Goal: Information Seeking & Learning: Compare options

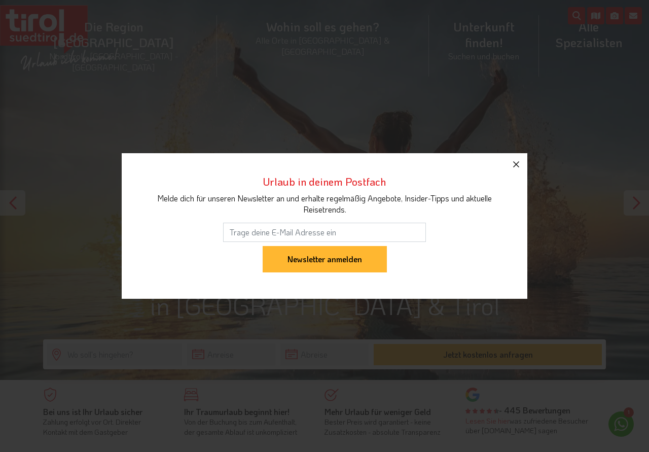
click at [518, 165] on icon "button" at bounding box center [516, 164] width 12 height 12
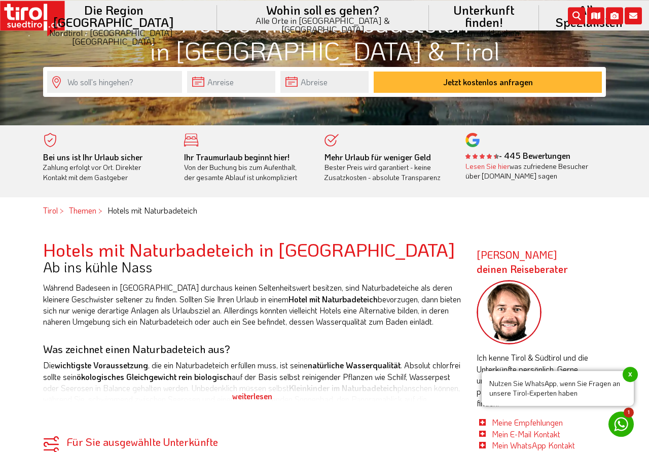
scroll to position [207, 0]
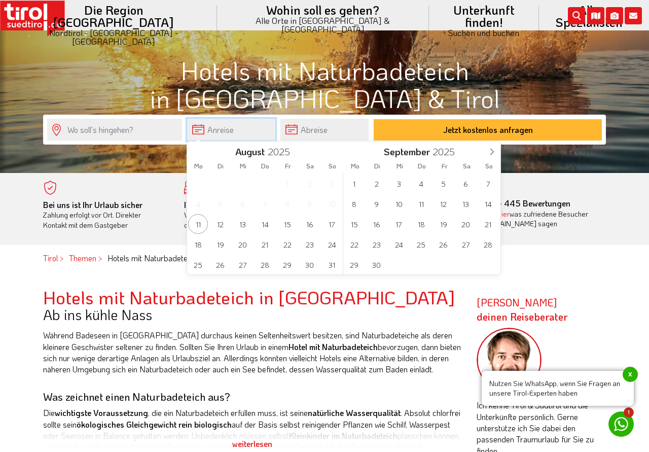
click at [221, 134] on input "text" at bounding box center [231, 130] width 88 height 22
click at [621, 245] on html "Die Region Tirol Nordtirol - Südtirol - Osttirol Tirol/Nordtirol Tirol/Nordtiro…" at bounding box center [324, 19] width 649 height 452
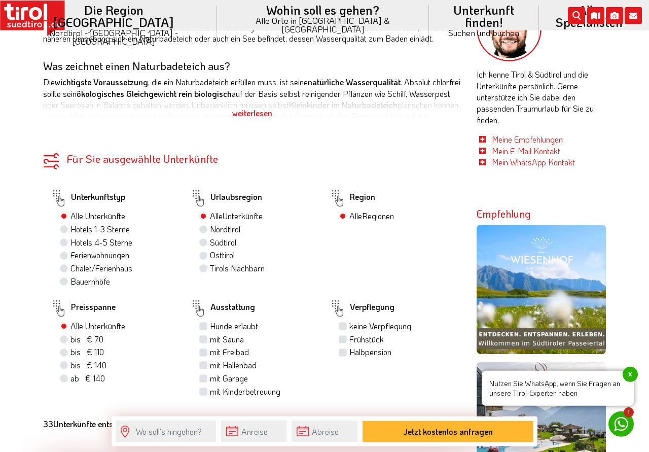
scroll to position [569, 0]
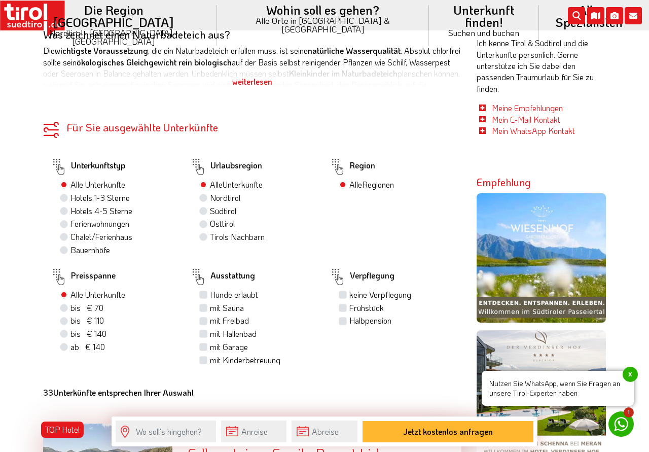
click at [71, 212] on label "Hotels 4-5 Sterne" at bounding box center [102, 210] width 62 height 11
click at [66, 212] on input "Hotels 4-5 Sterne" at bounding box center [65, 210] width 7 height 7
radio input "true"
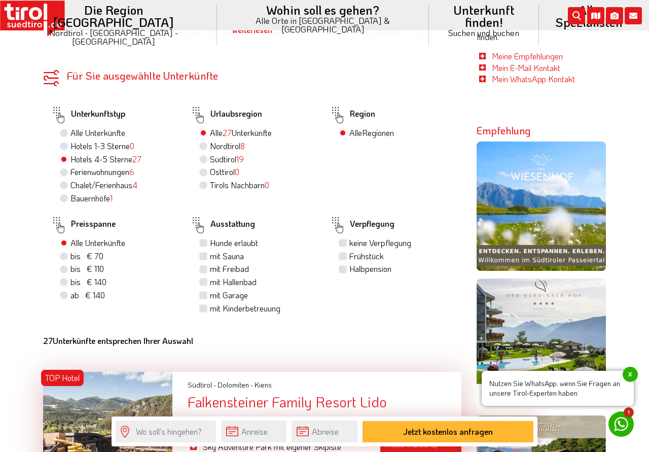
click at [210, 159] on label "Südtirol 19" at bounding box center [227, 159] width 34 height 11
click at [203, 159] on input "Südtirol 19" at bounding box center [204, 159] width 7 height 7
radio input "true"
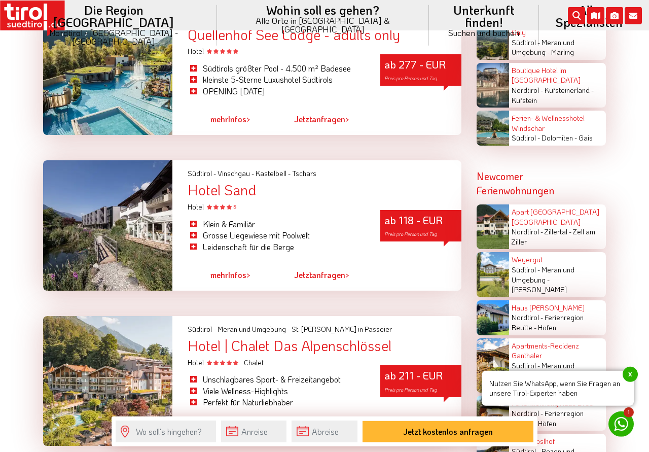
scroll to position [1966, 0]
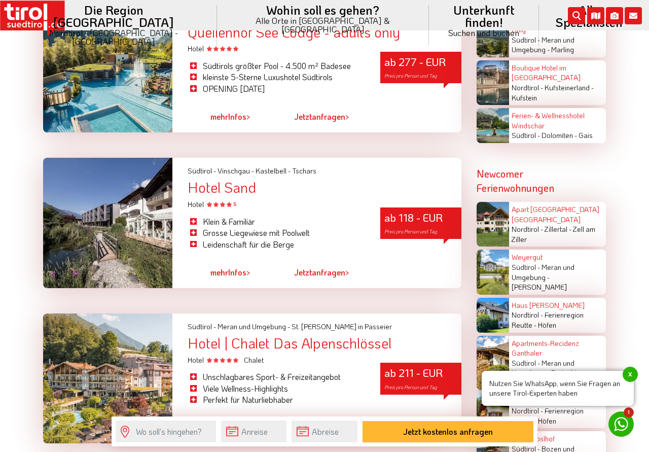
click at [95, 226] on div at bounding box center [107, 223] width 129 height 130
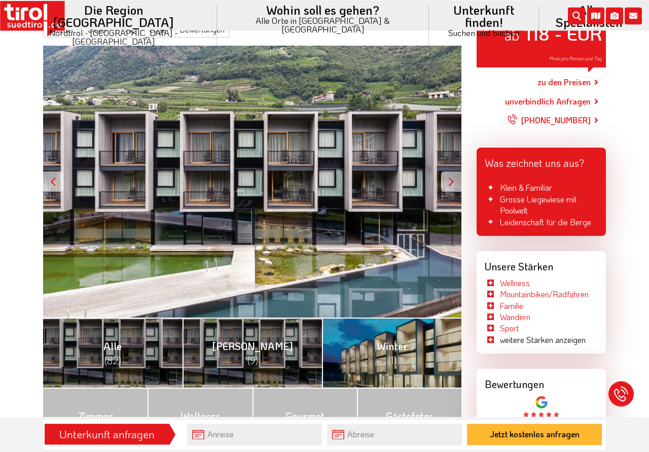
scroll to position [155, 0]
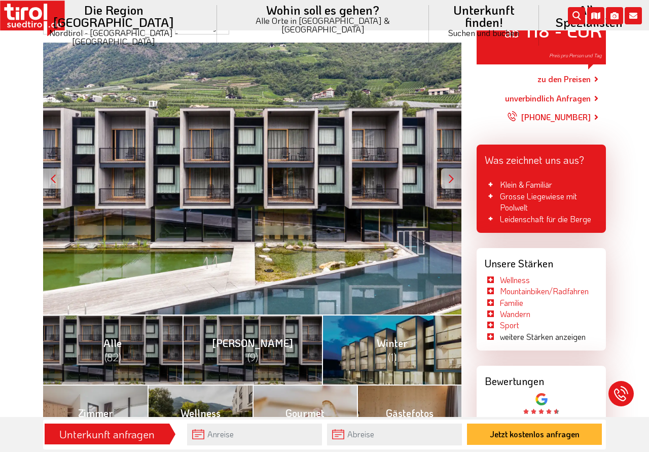
click at [448, 180] on div at bounding box center [451, 178] width 20 height 20
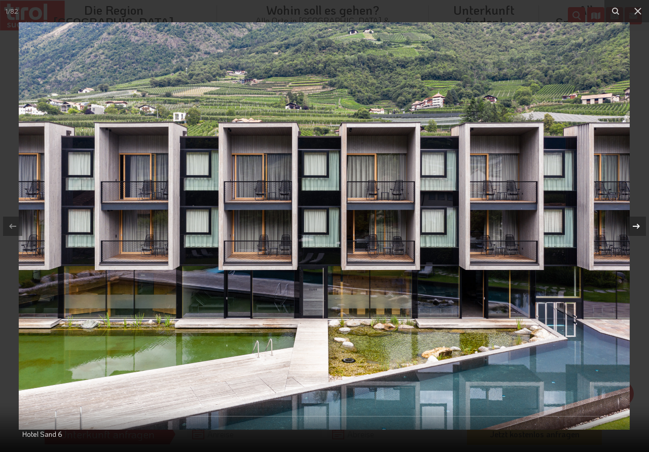
click at [636, 227] on icon at bounding box center [637, 226] width 12 height 12
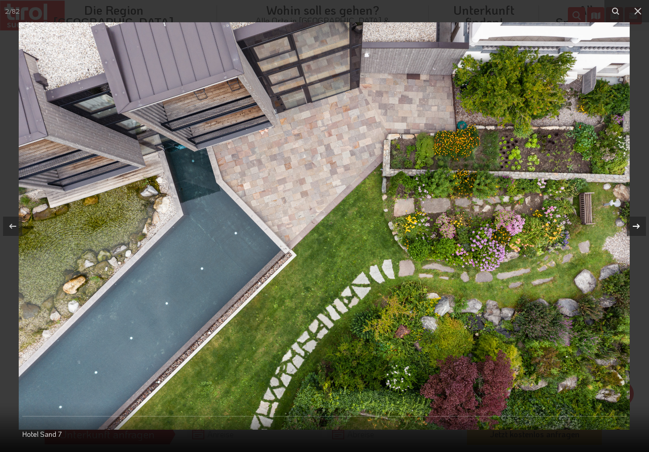
click at [636, 227] on icon at bounding box center [637, 226] width 12 height 12
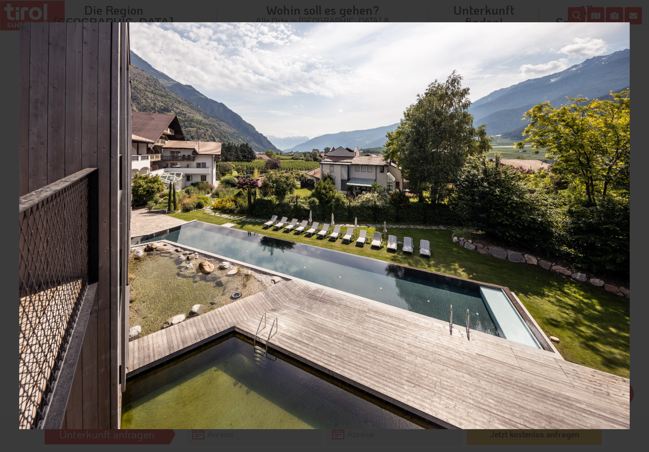
click at [636, 227] on div "3 / 82 Hotel Sand 13" at bounding box center [324, 226] width 649 height 452
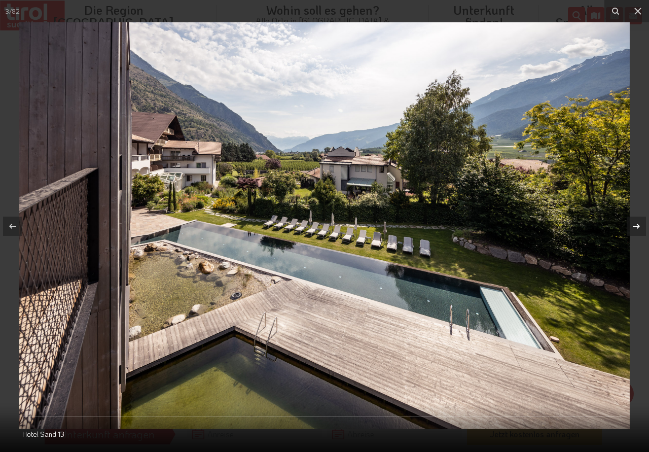
click at [636, 223] on icon at bounding box center [637, 226] width 12 height 12
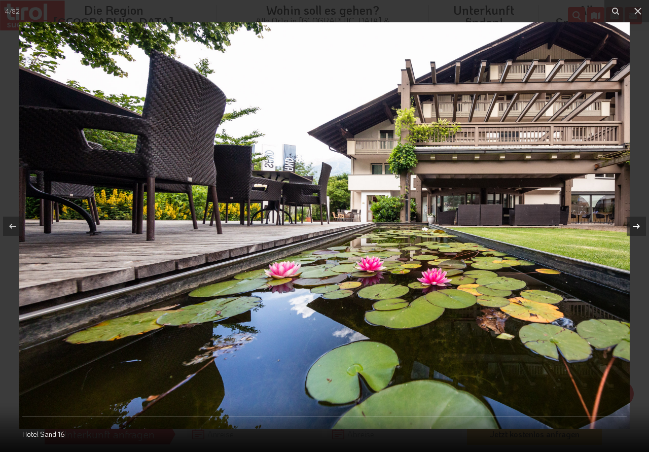
click at [636, 223] on div "4 / 82 Hotel Sand 16" at bounding box center [324, 226] width 649 height 452
click at [636, 225] on icon at bounding box center [637, 226] width 12 height 12
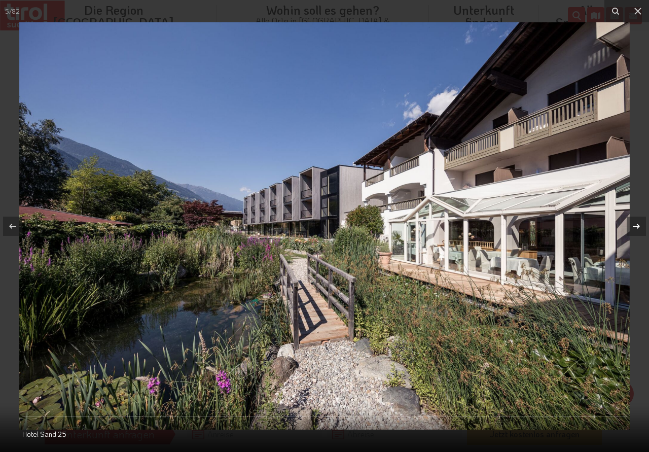
click at [636, 225] on icon at bounding box center [637, 226] width 12 height 12
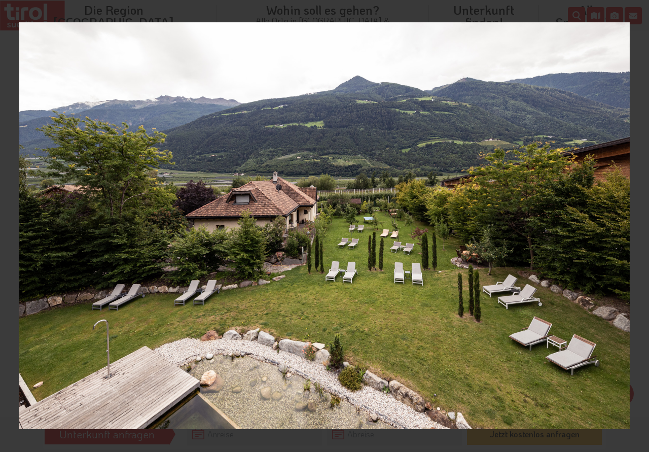
click at [636, 225] on icon at bounding box center [637, 226] width 12 height 12
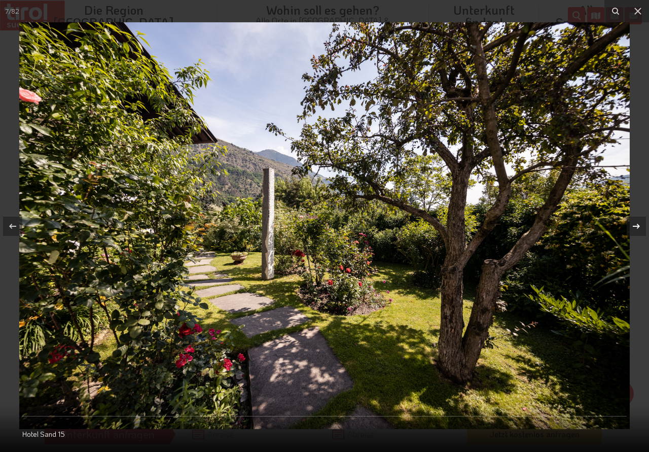
click at [636, 225] on icon at bounding box center [637, 226] width 12 height 12
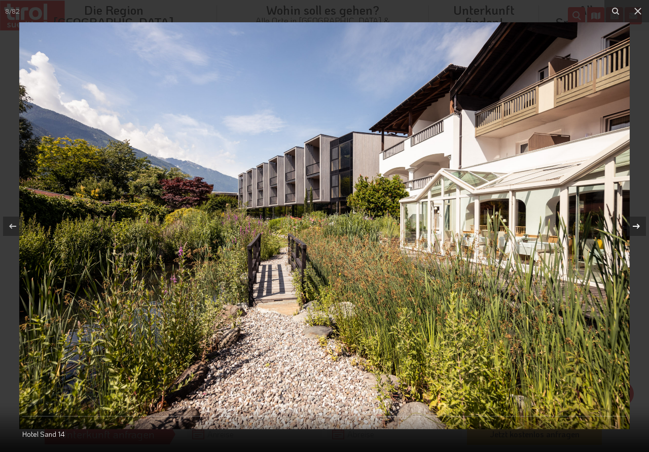
click at [636, 225] on icon at bounding box center [637, 226] width 12 height 12
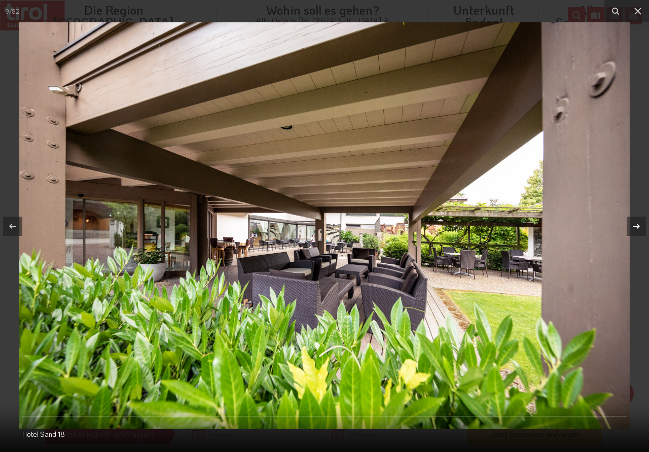
click at [636, 225] on div "9 / 82 Hotel Sand 18" at bounding box center [324, 226] width 649 height 452
click at [636, 225] on icon at bounding box center [637, 226] width 12 height 12
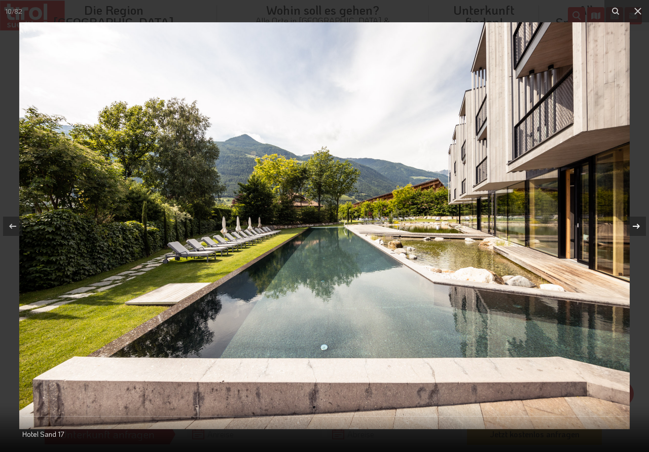
click at [636, 225] on div "10 / 82 Hotel Sand 17" at bounding box center [324, 226] width 649 height 452
click at [636, 223] on icon at bounding box center [637, 226] width 12 height 12
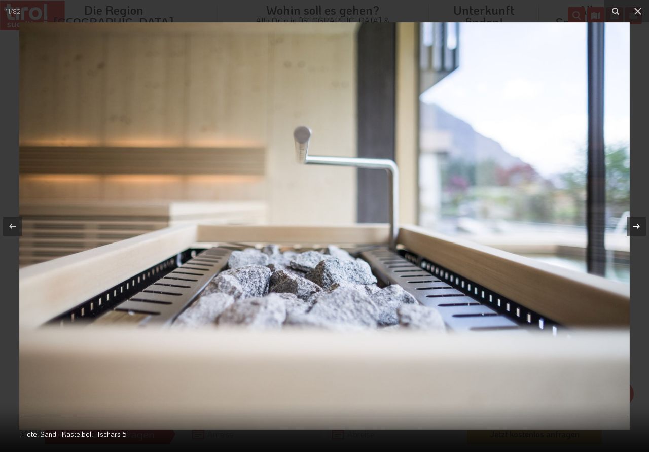
click at [636, 223] on icon at bounding box center [637, 226] width 12 height 12
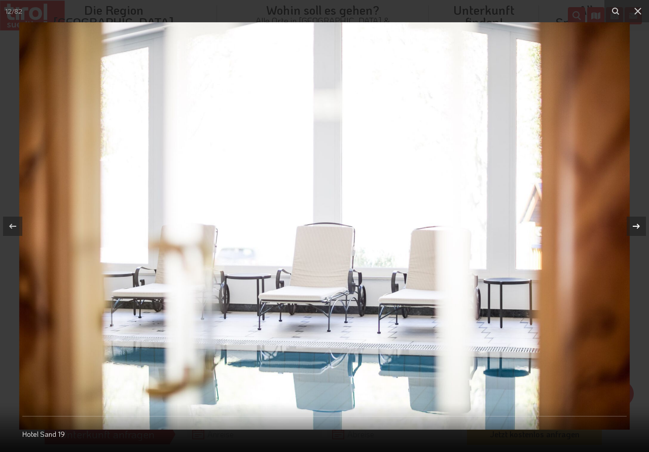
click at [636, 223] on icon at bounding box center [637, 226] width 12 height 12
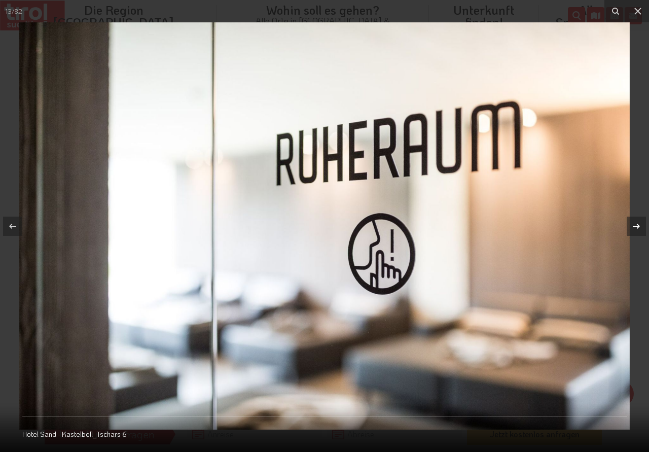
click at [636, 223] on icon at bounding box center [637, 226] width 12 height 12
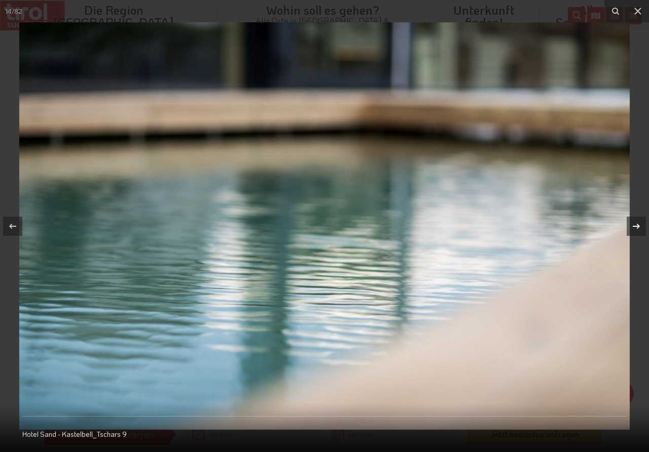
click at [636, 223] on icon at bounding box center [637, 226] width 12 height 12
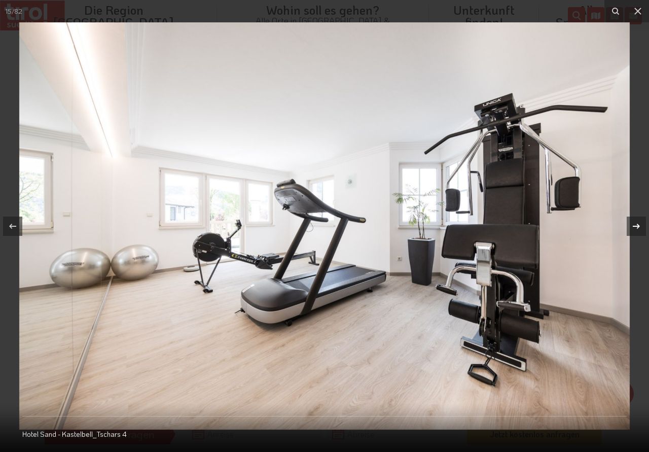
click at [636, 223] on icon at bounding box center [637, 226] width 12 height 12
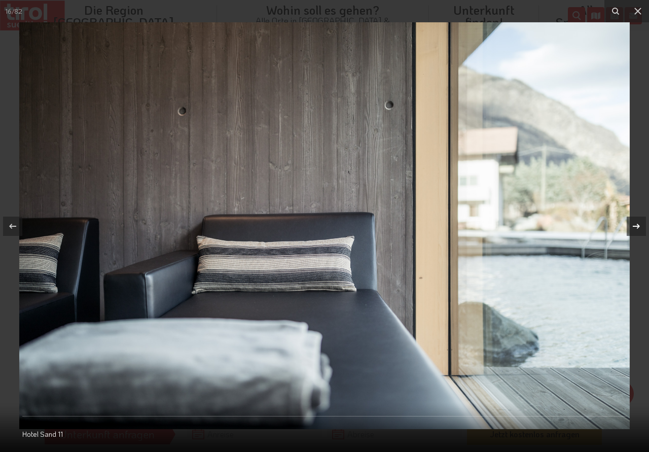
click at [636, 223] on icon at bounding box center [637, 226] width 12 height 12
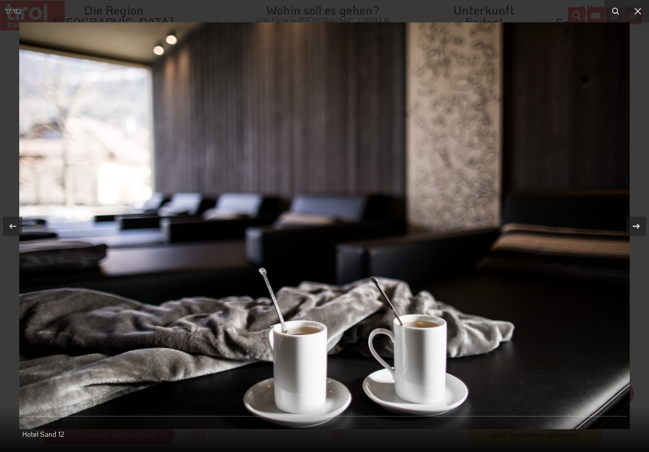
click at [636, 223] on icon at bounding box center [637, 226] width 12 height 12
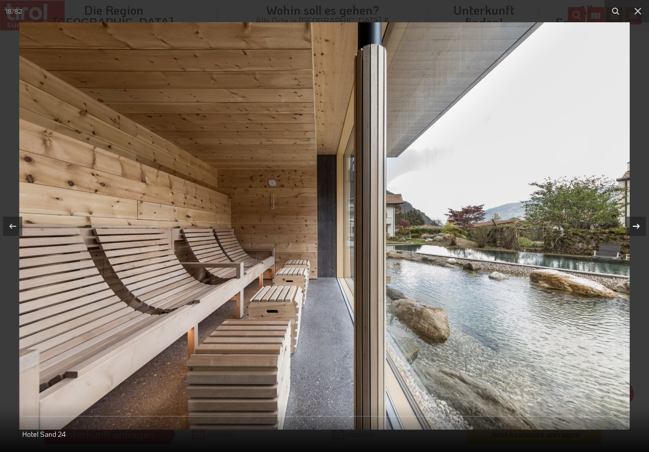
click at [636, 223] on div "18 / 82 Hotel Sand 24" at bounding box center [324, 226] width 649 height 452
click at [636, 223] on icon at bounding box center [637, 226] width 12 height 12
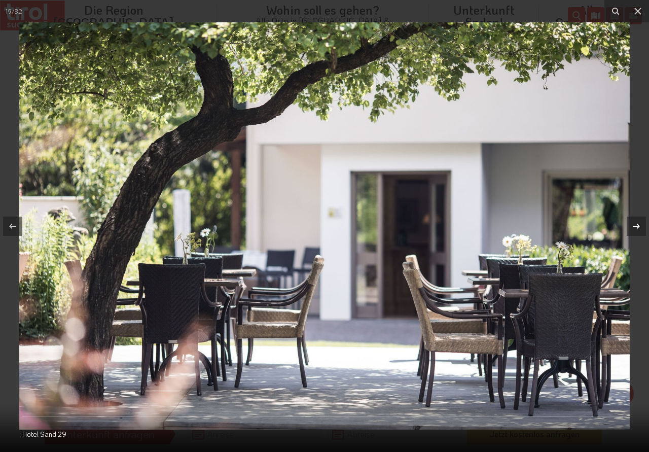
click at [636, 223] on icon at bounding box center [637, 226] width 12 height 12
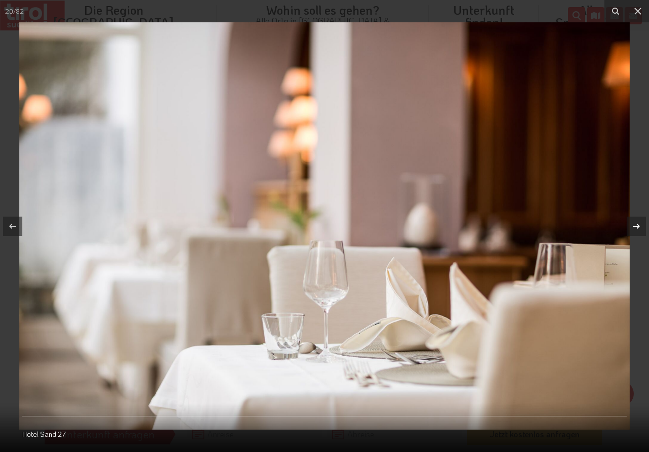
click at [636, 223] on icon at bounding box center [637, 226] width 12 height 12
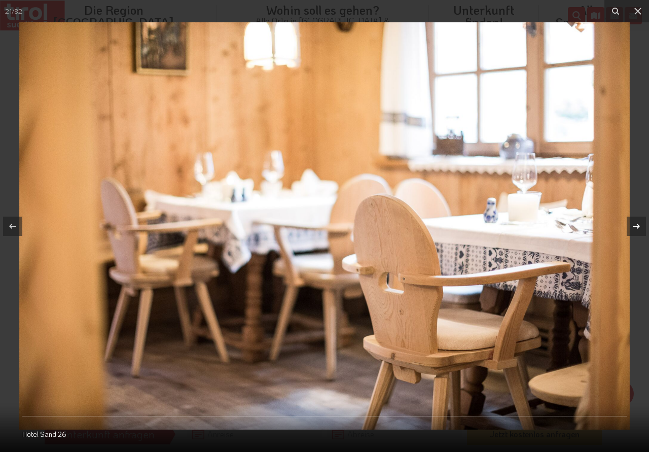
click at [636, 223] on icon at bounding box center [637, 226] width 12 height 12
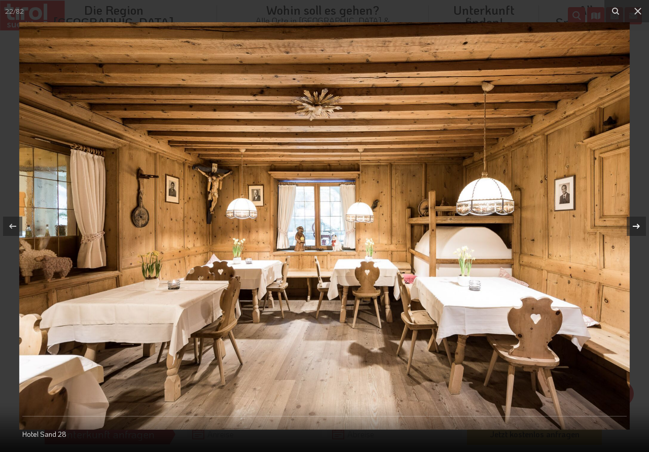
click at [636, 223] on icon at bounding box center [637, 226] width 12 height 12
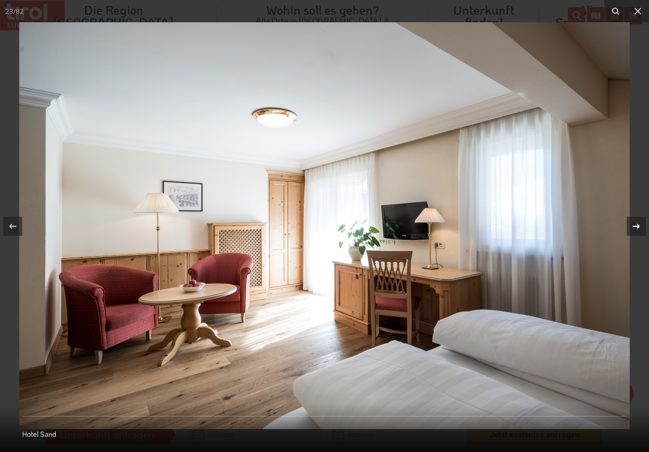
click at [636, 223] on icon at bounding box center [637, 226] width 12 height 12
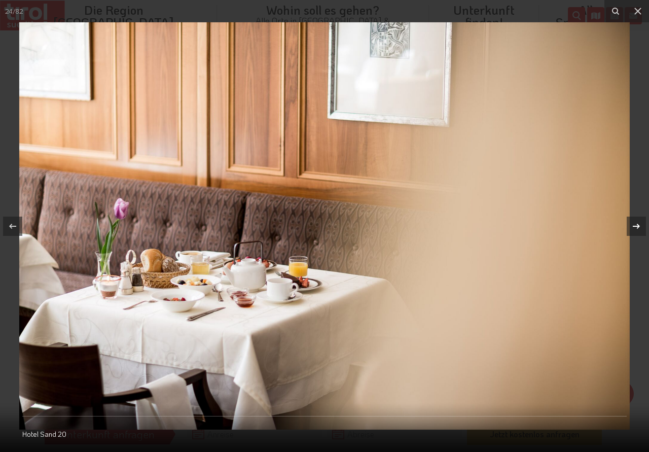
click at [636, 223] on icon at bounding box center [637, 226] width 12 height 12
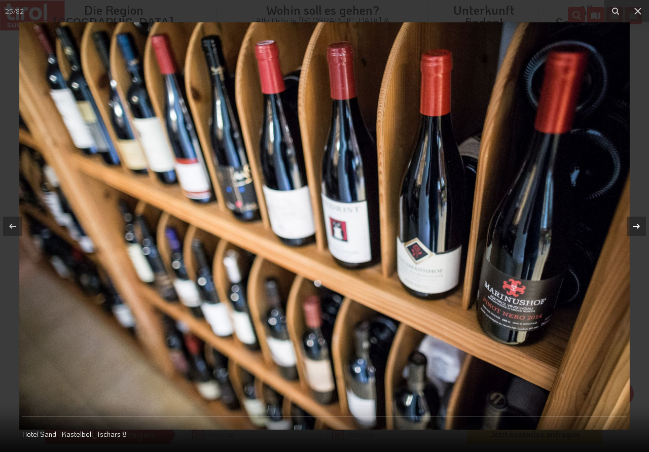
click at [636, 223] on icon at bounding box center [637, 226] width 12 height 12
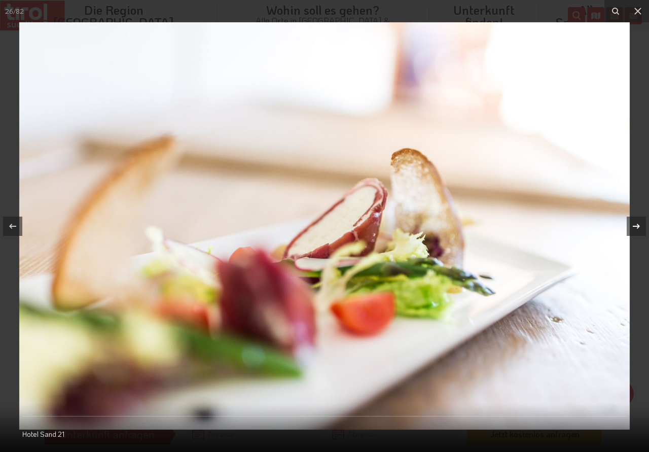
click at [636, 223] on icon at bounding box center [637, 226] width 12 height 12
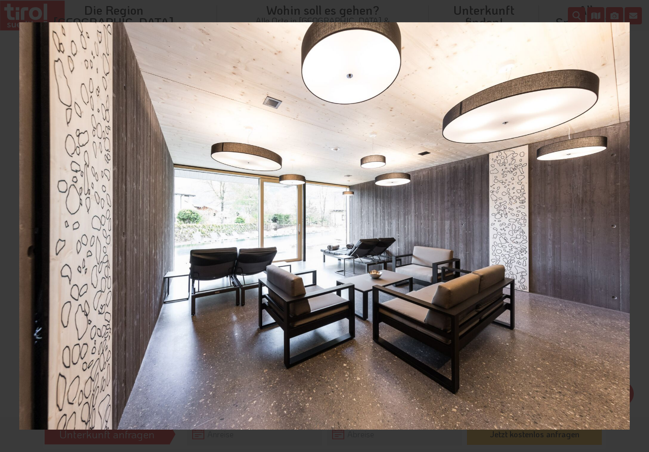
click at [636, 223] on icon at bounding box center [637, 226] width 12 height 12
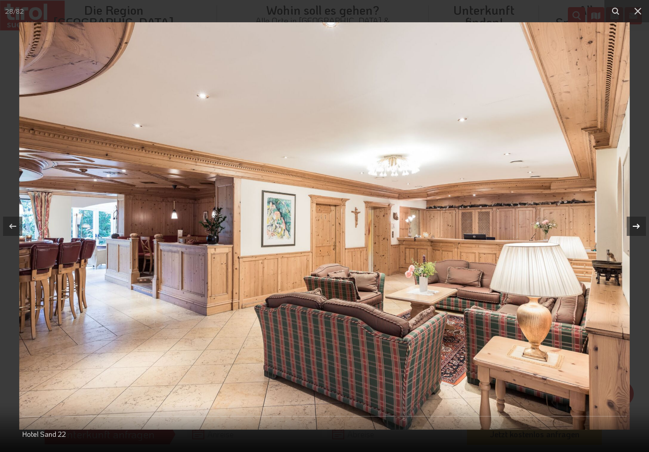
click at [636, 223] on icon at bounding box center [637, 226] width 12 height 12
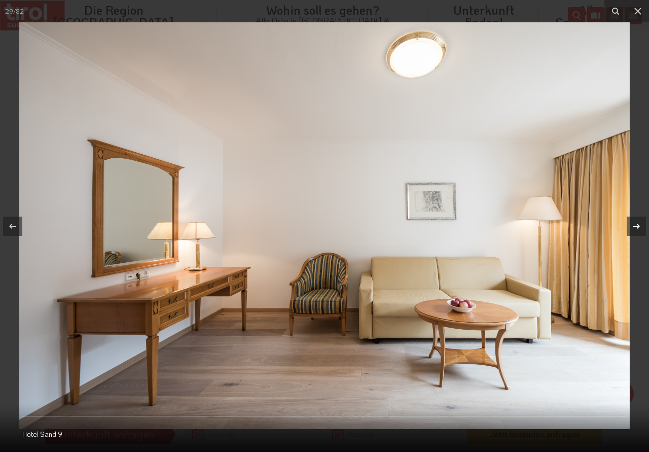
click at [636, 223] on icon at bounding box center [637, 226] width 12 height 12
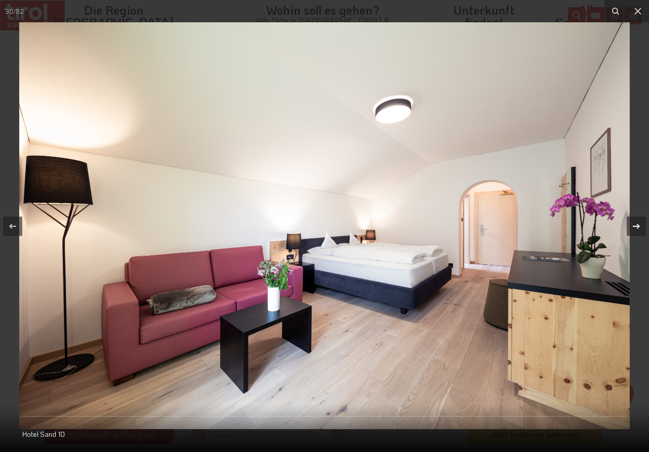
click at [636, 223] on icon at bounding box center [637, 226] width 12 height 12
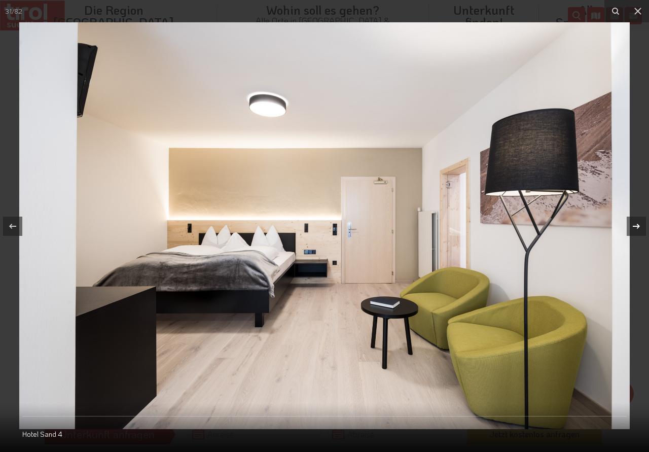
click at [636, 223] on icon at bounding box center [637, 226] width 12 height 12
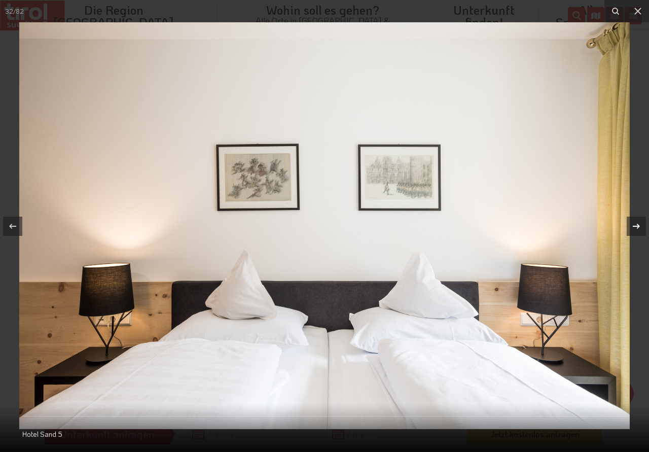
click at [636, 223] on icon at bounding box center [637, 226] width 12 height 12
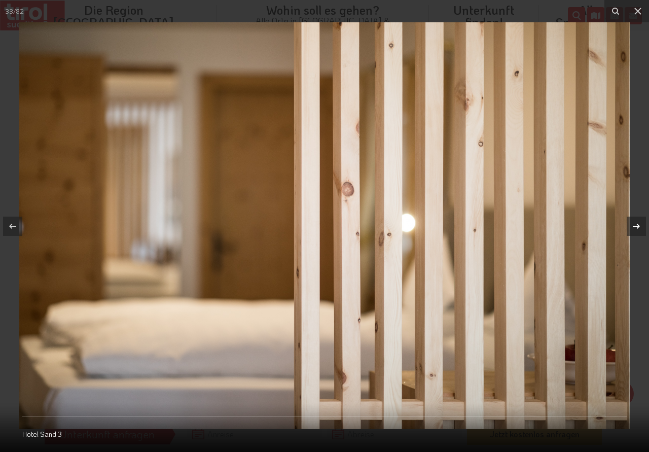
click at [636, 223] on icon at bounding box center [637, 226] width 12 height 12
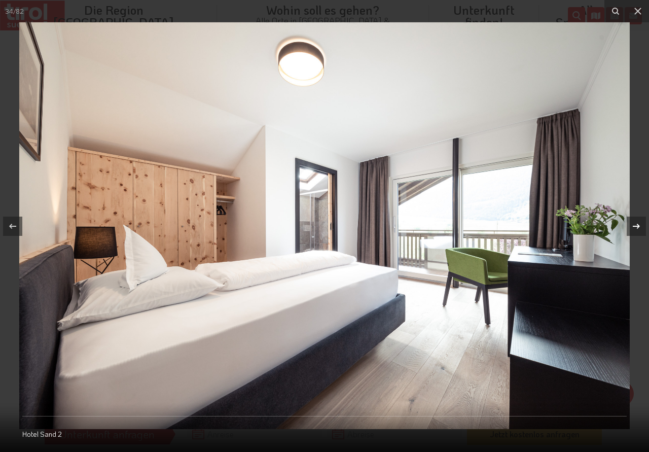
click at [636, 223] on icon at bounding box center [637, 226] width 12 height 12
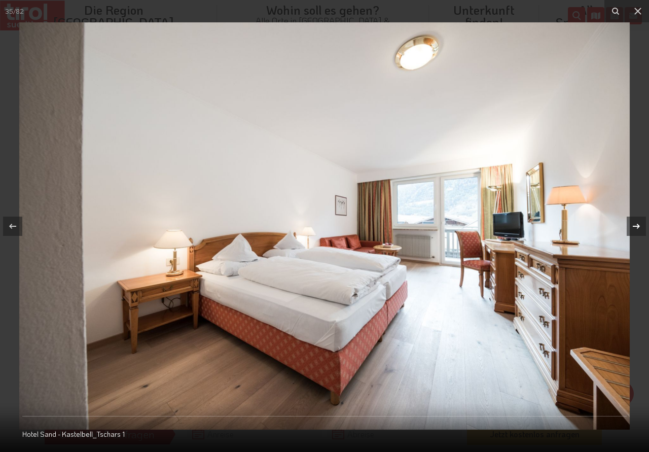
click at [636, 223] on icon at bounding box center [637, 226] width 12 height 12
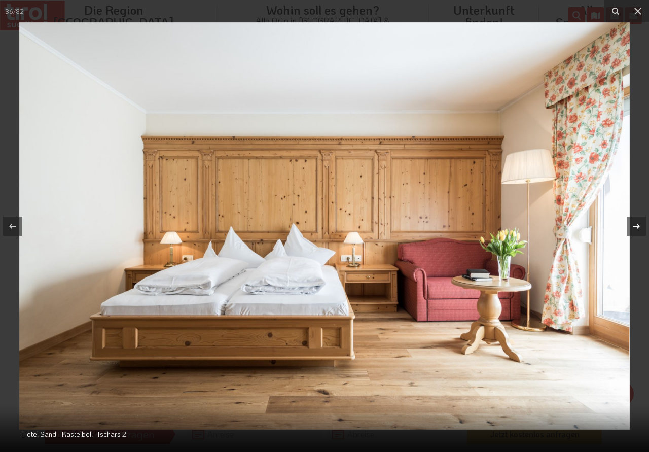
click at [636, 223] on icon at bounding box center [637, 226] width 12 height 12
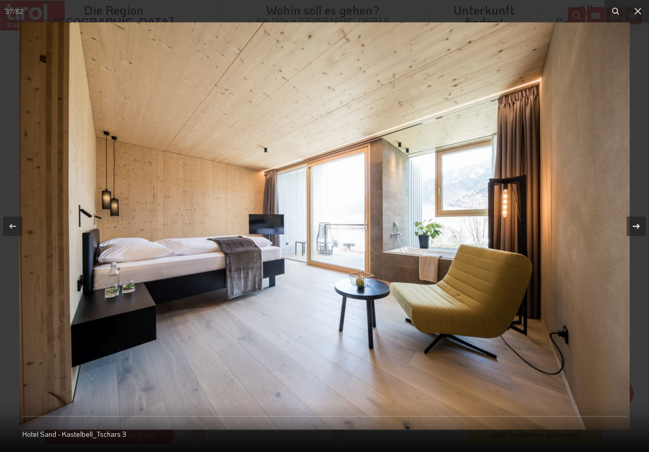
click at [636, 223] on icon at bounding box center [637, 226] width 12 height 12
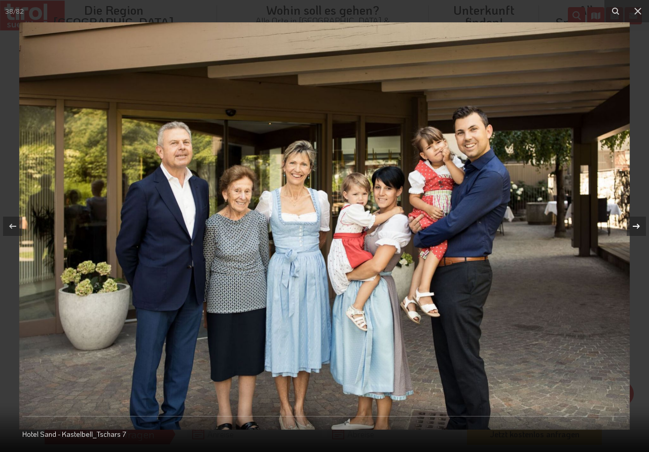
click at [636, 223] on div "38 / 82 Hotel Sand - Kastelbell_Tschars 7" at bounding box center [324, 226] width 649 height 452
click at [635, 9] on icon at bounding box center [638, 11] width 12 height 12
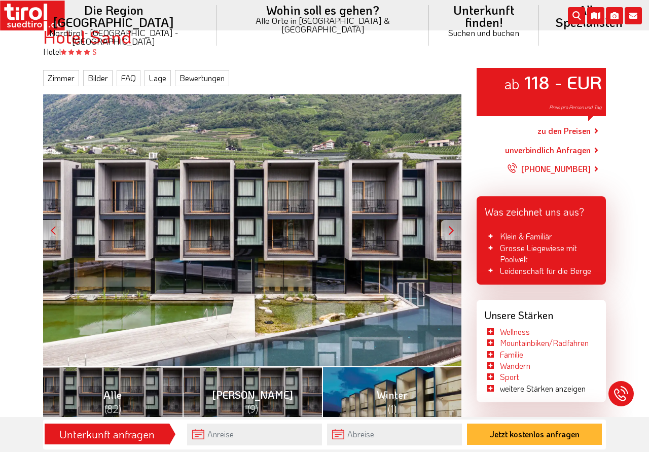
scroll to position [155, 0]
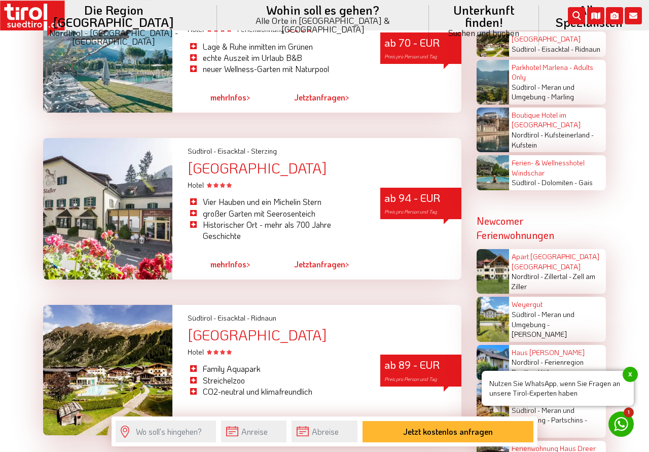
scroll to position [1501, 0]
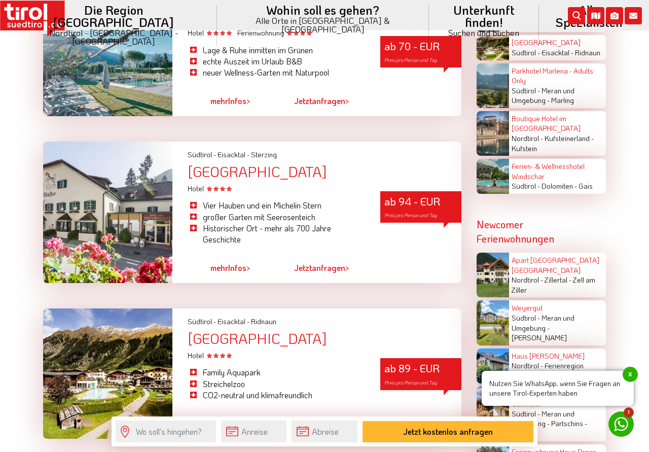
click at [104, 190] on div at bounding box center [107, 213] width 129 height 142
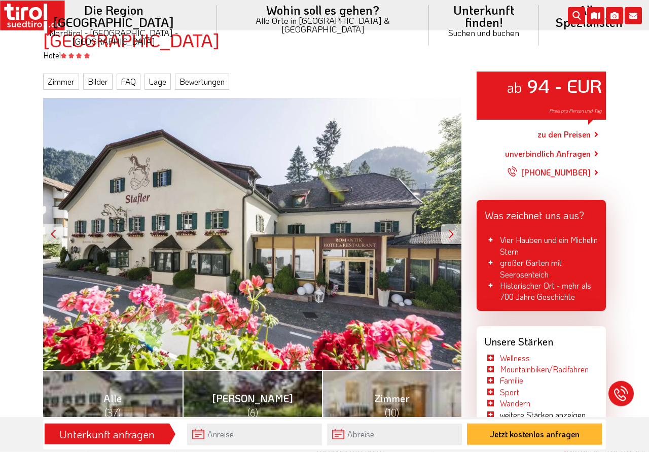
scroll to position [103, 0]
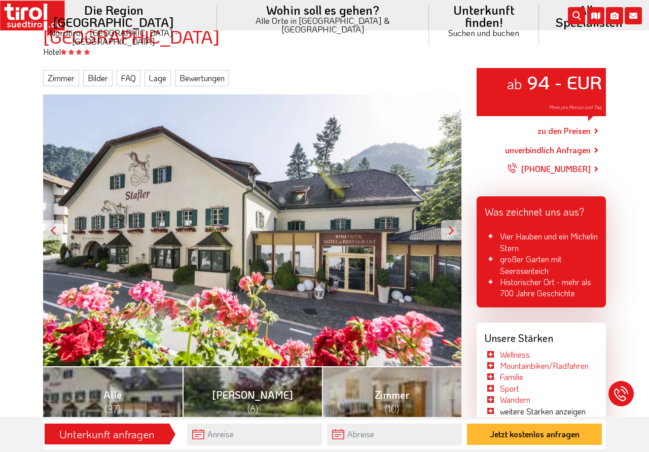
click at [451, 230] on div at bounding box center [451, 230] width 20 height 20
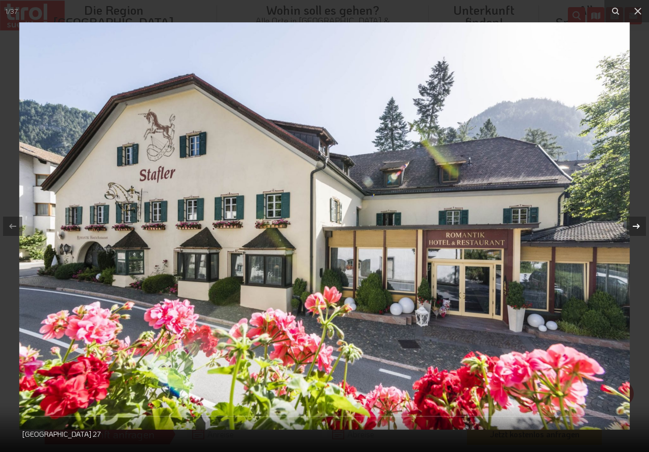
click at [635, 226] on icon at bounding box center [636, 225] width 7 height 5
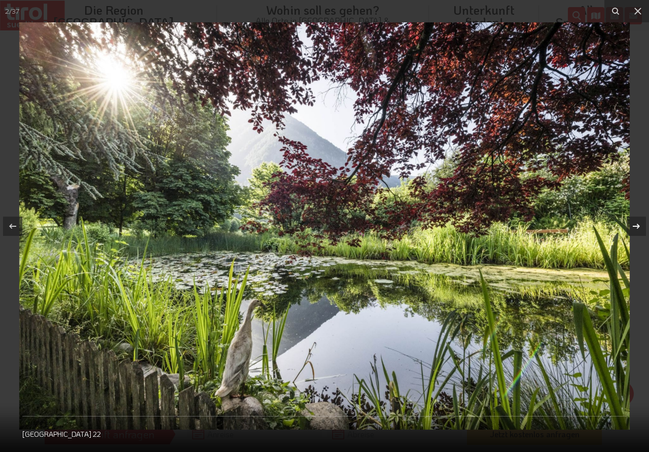
click at [635, 226] on icon at bounding box center [636, 225] width 7 height 5
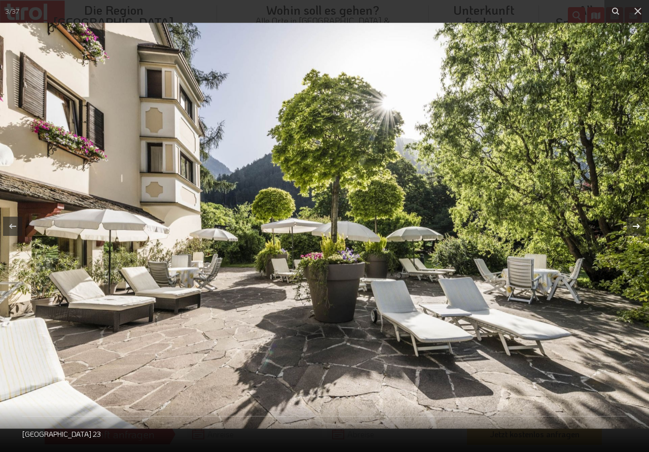
click at [636, 224] on icon at bounding box center [637, 226] width 12 height 12
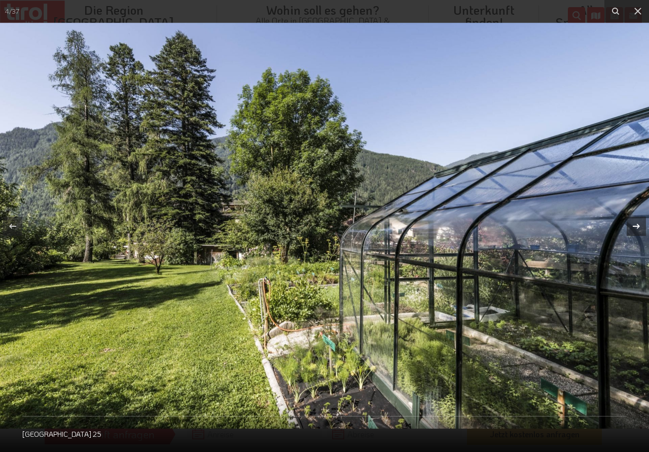
click at [636, 224] on icon at bounding box center [637, 226] width 12 height 12
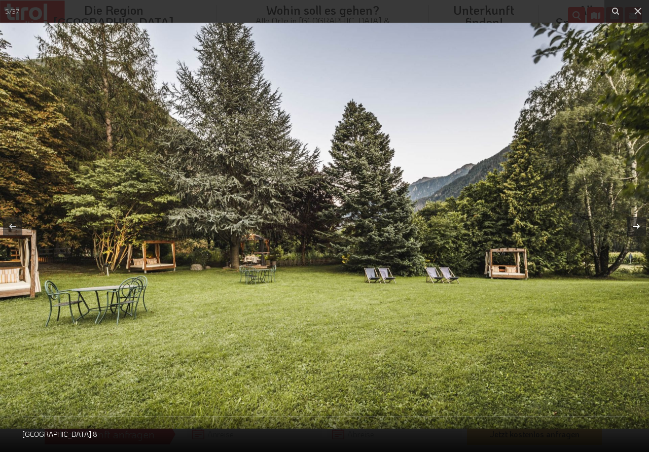
click at [636, 224] on icon at bounding box center [637, 226] width 12 height 12
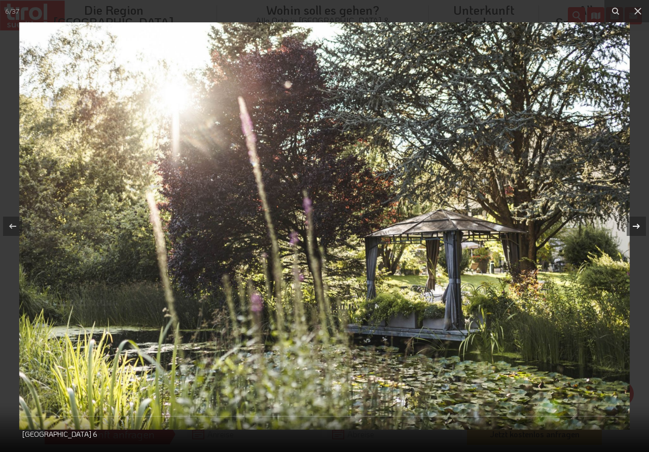
click at [636, 224] on icon at bounding box center [637, 226] width 12 height 12
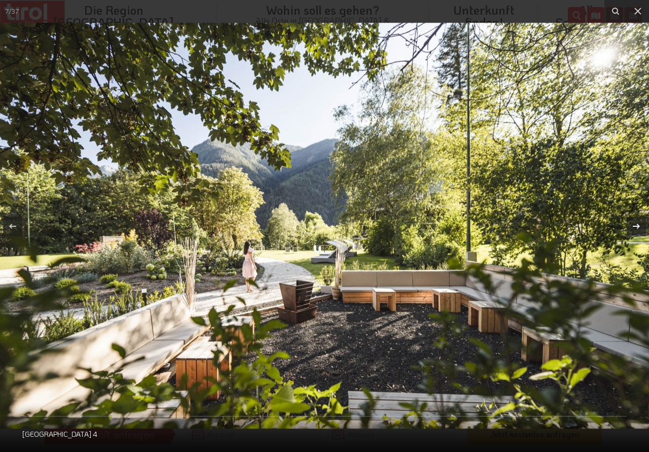
click at [636, 224] on icon at bounding box center [637, 226] width 12 height 12
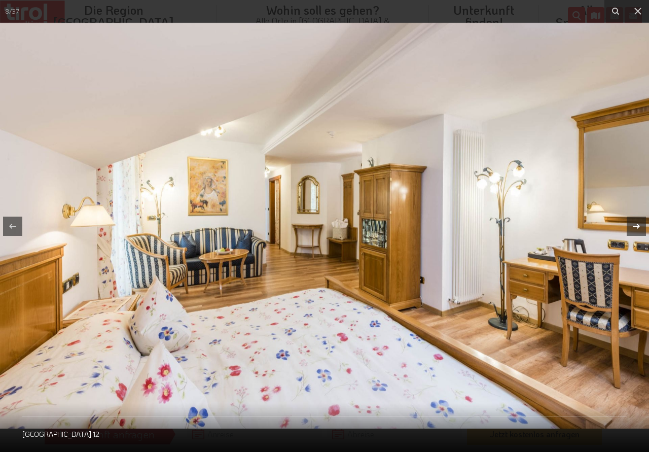
click at [636, 224] on icon at bounding box center [637, 226] width 12 height 12
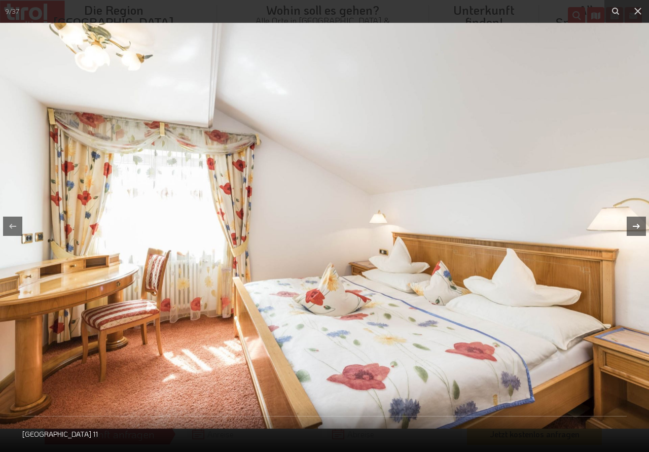
click at [636, 224] on icon at bounding box center [637, 226] width 12 height 12
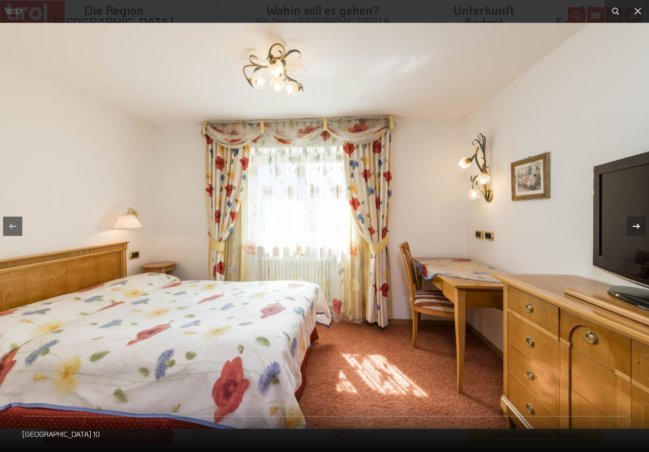
click at [636, 224] on icon at bounding box center [637, 226] width 12 height 12
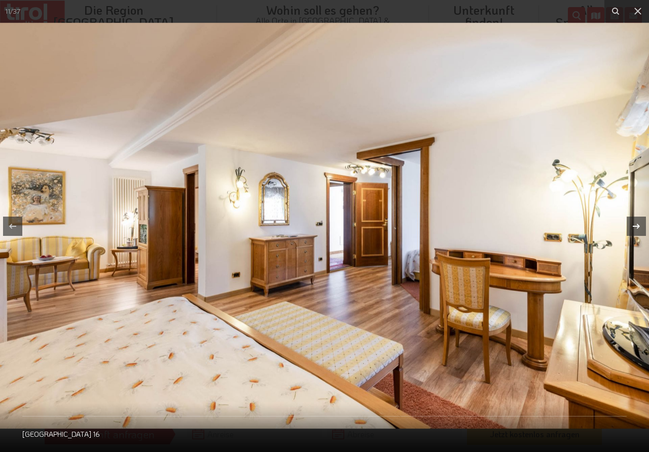
click at [636, 224] on icon at bounding box center [637, 226] width 12 height 12
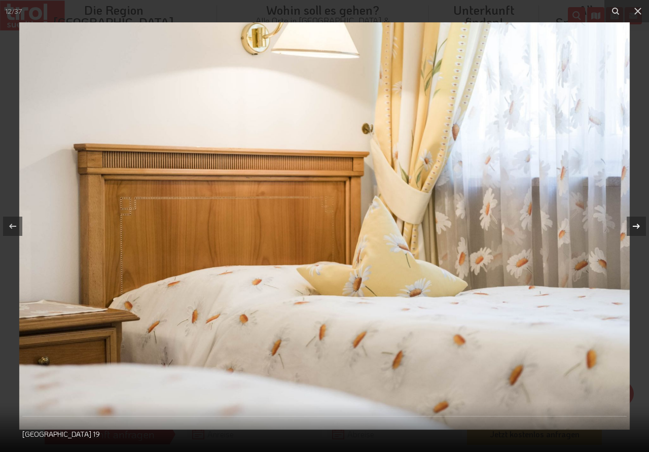
click at [636, 224] on icon at bounding box center [637, 226] width 12 height 12
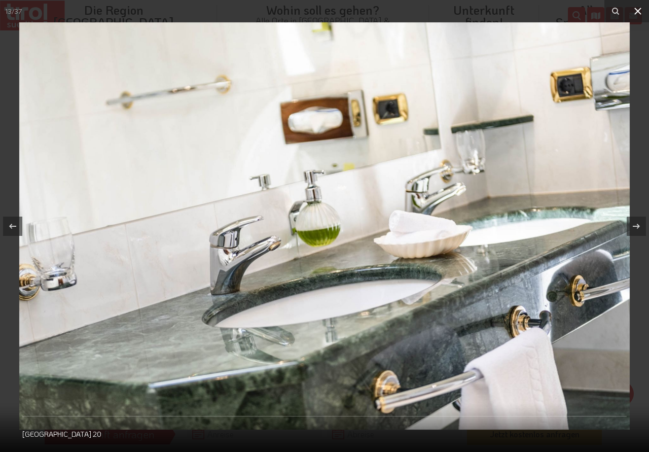
click at [635, 9] on icon at bounding box center [638, 11] width 7 height 7
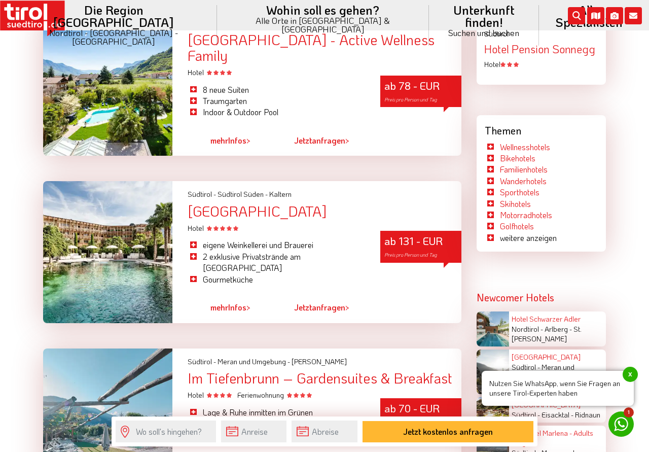
scroll to position [1087, 0]
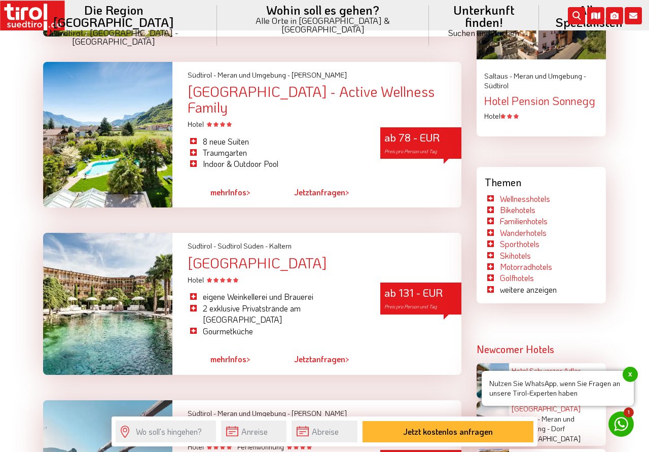
click at [100, 302] on div at bounding box center [107, 304] width 129 height 142
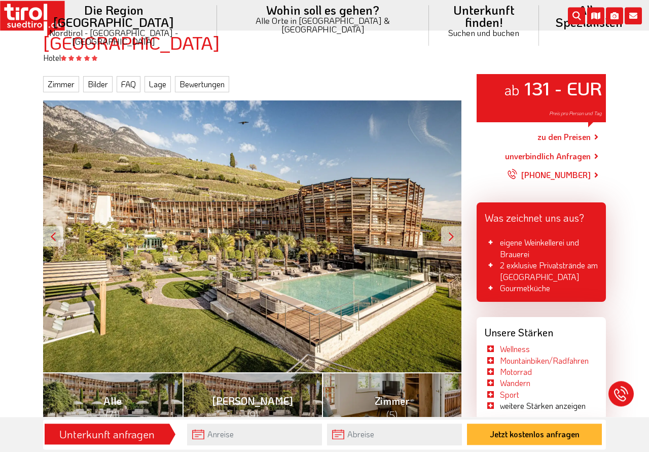
scroll to position [103, 0]
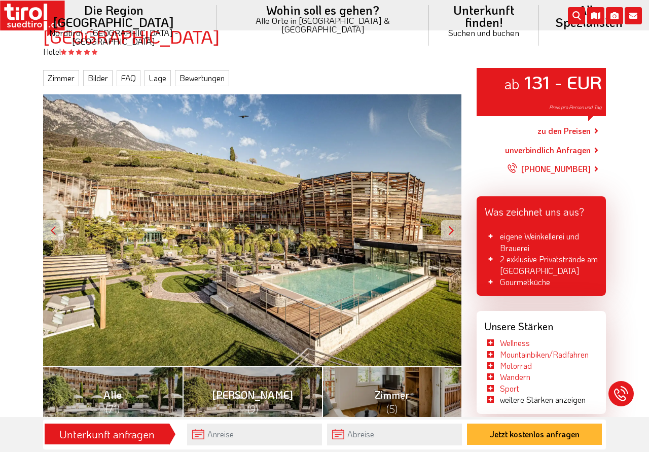
click at [452, 230] on div at bounding box center [451, 230] width 20 height 20
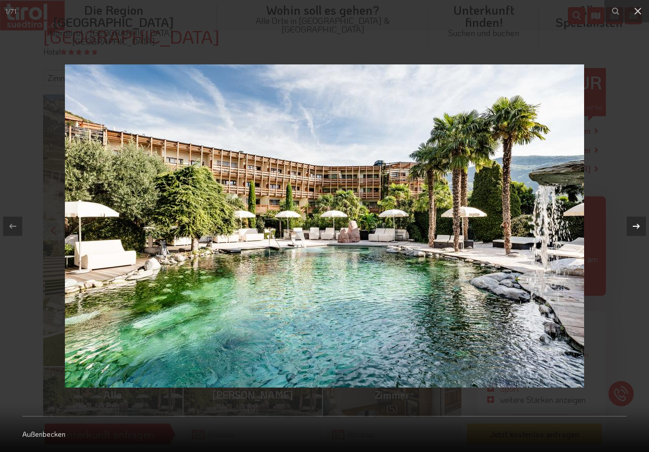
click at [636, 224] on icon at bounding box center [637, 226] width 12 height 12
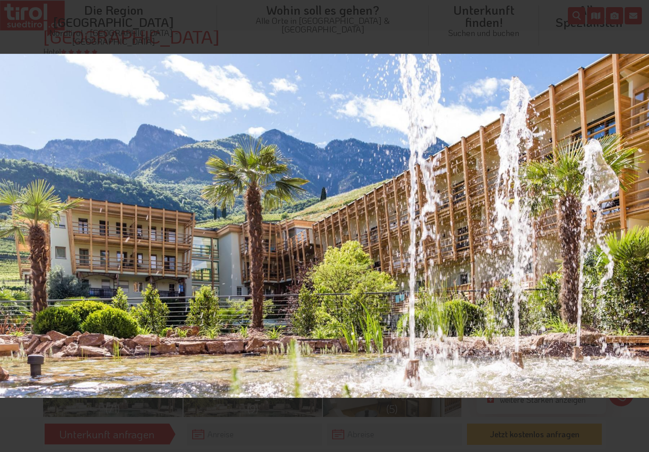
click at [636, 224] on div "2 / 71 Das Hotel Seeleiten" at bounding box center [324, 226] width 649 height 452
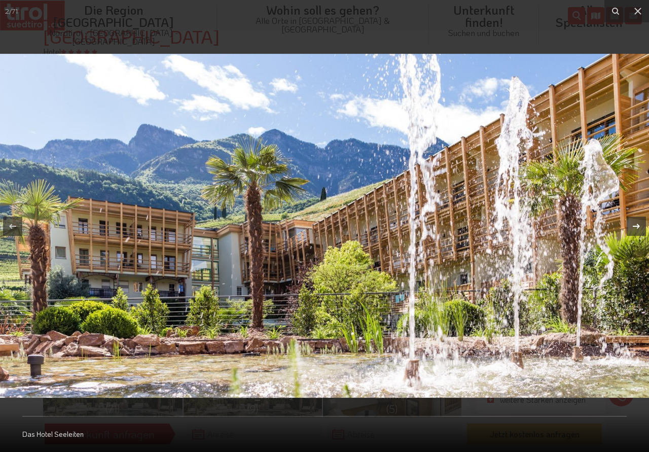
click at [635, 224] on icon at bounding box center [637, 226] width 12 height 12
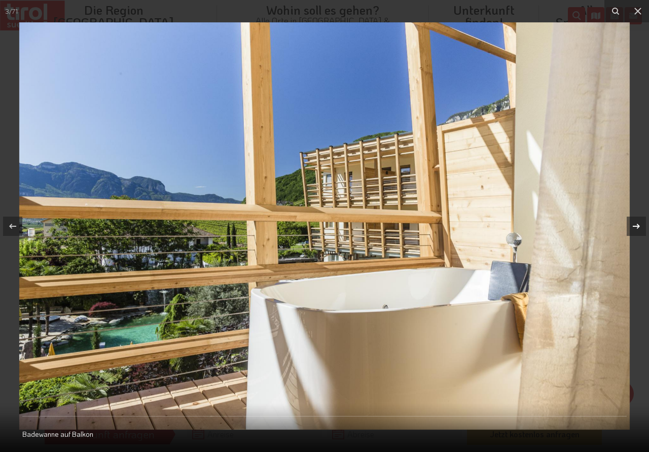
click at [635, 224] on icon at bounding box center [637, 226] width 12 height 12
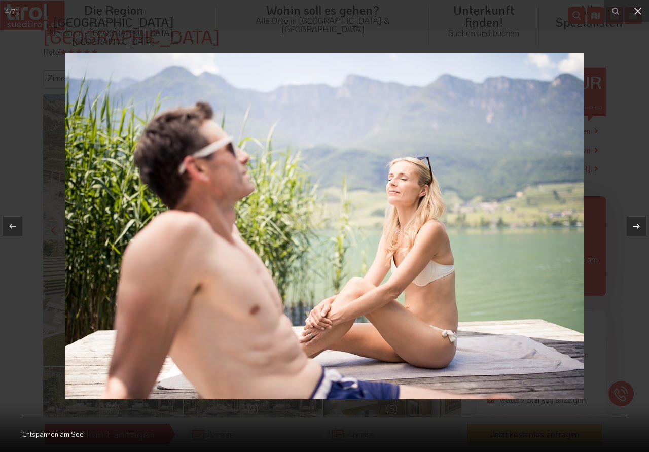
click at [635, 224] on div "4 / 71 Entspannen am See" at bounding box center [324, 226] width 649 height 452
click at [635, 224] on icon at bounding box center [637, 226] width 12 height 12
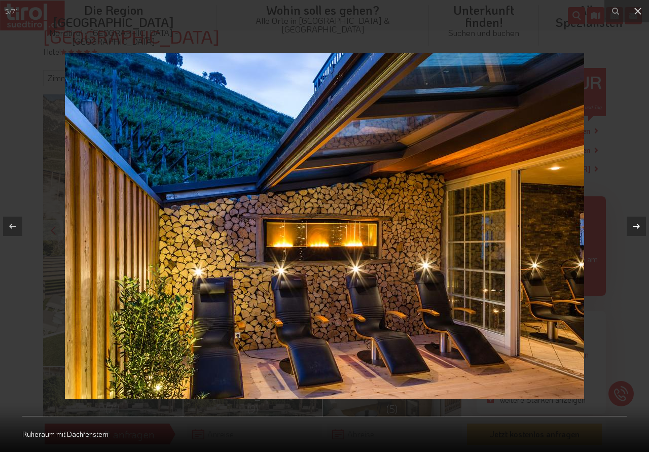
click at [636, 224] on icon at bounding box center [637, 226] width 12 height 12
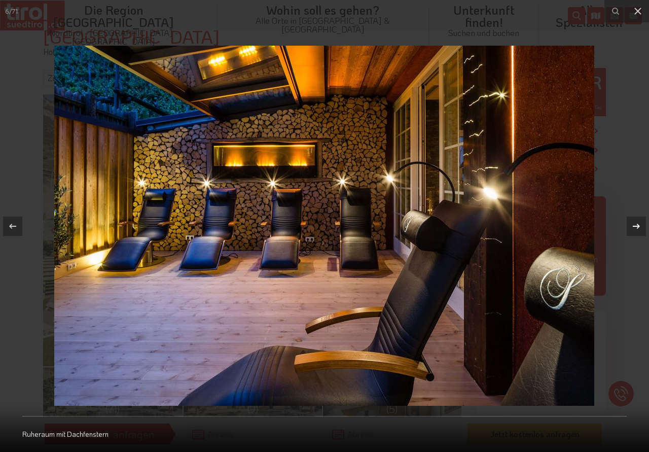
click at [636, 224] on icon at bounding box center [637, 226] width 12 height 12
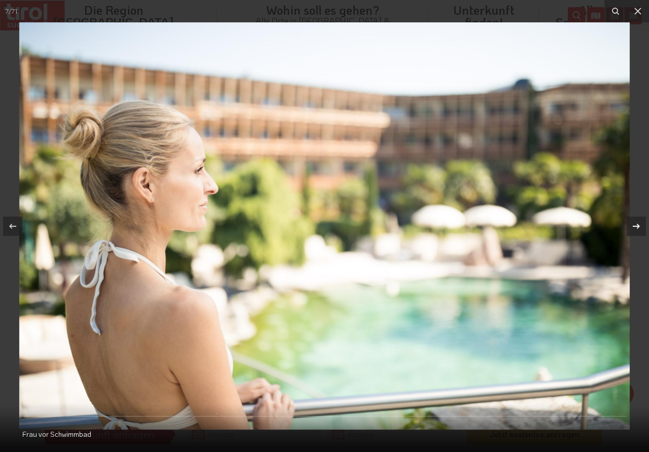
click at [636, 224] on icon at bounding box center [637, 226] width 12 height 12
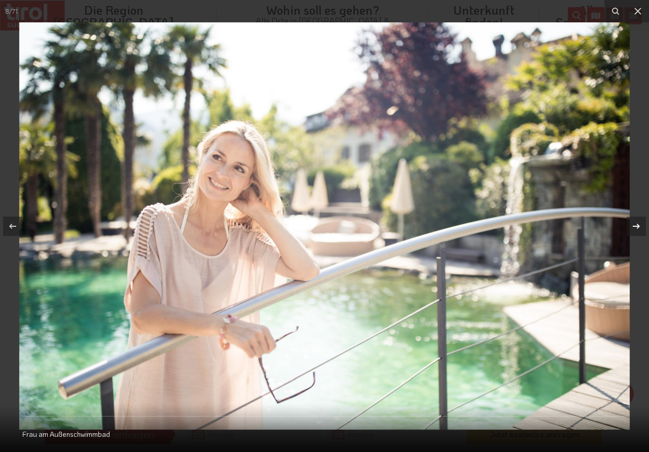
click at [636, 224] on icon at bounding box center [637, 226] width 12 height 12
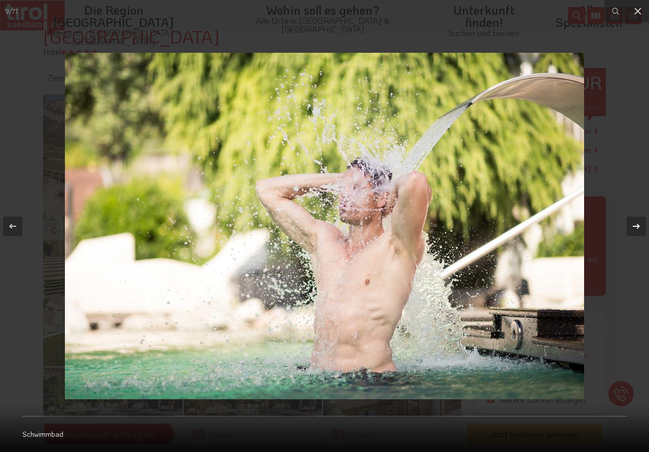
click at [636, 224] on icon at bounding box center [637, 226] width 12 height 12
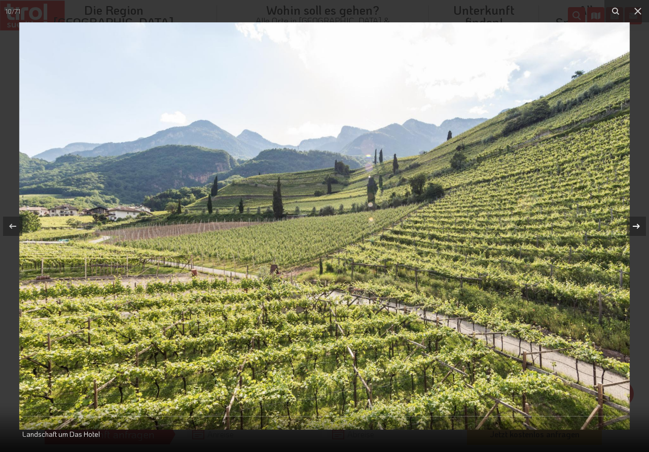
click at [636, 224] on icon at bounding box center [637, 226] width 12 height 12
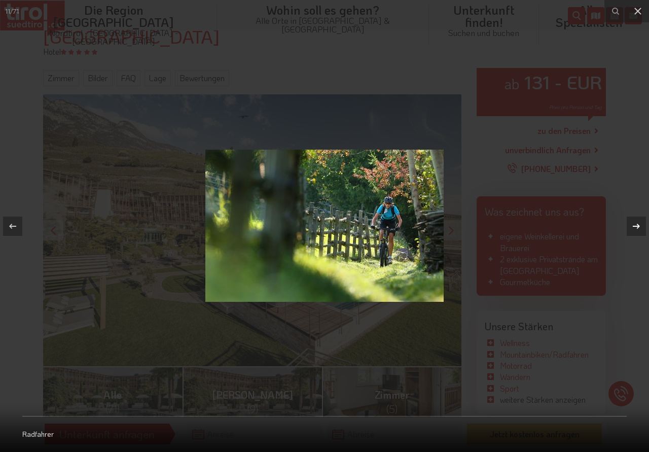
click at [636, 224] on icon at bounding box center [637, 226] width 12 height 12
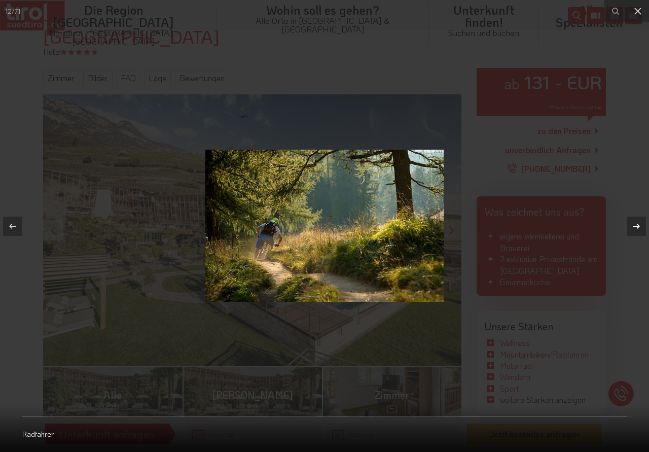
click at [636, 224] on icon at bounding box center [637, 226] width 12 height 12
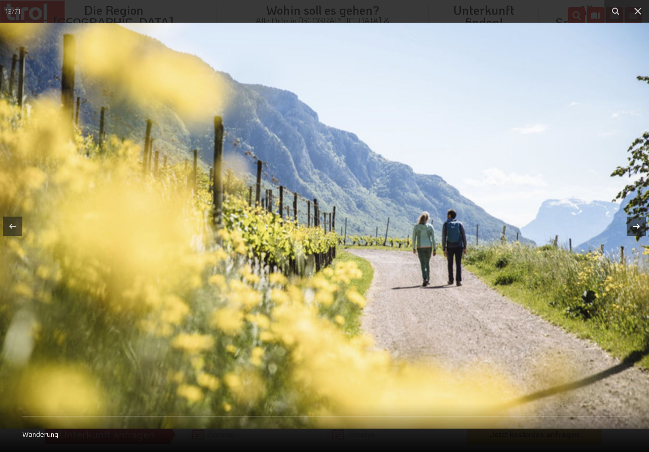
click at [636, 224] on icon at bounding box center [637, 226] width 12 height 12
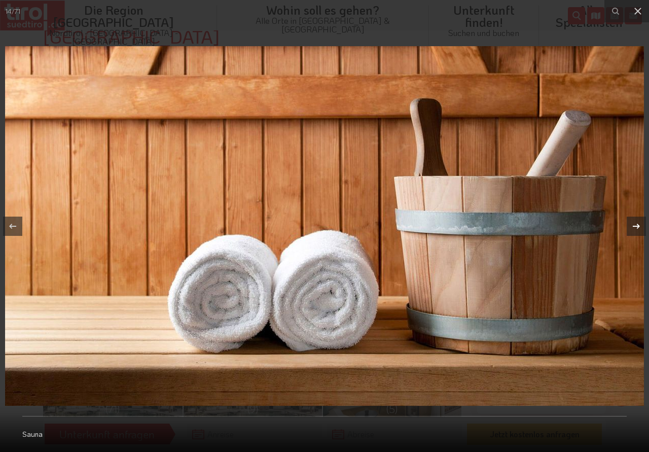
click at [636, 224] on icon at bounding box center [637, 226] width 12 height 12
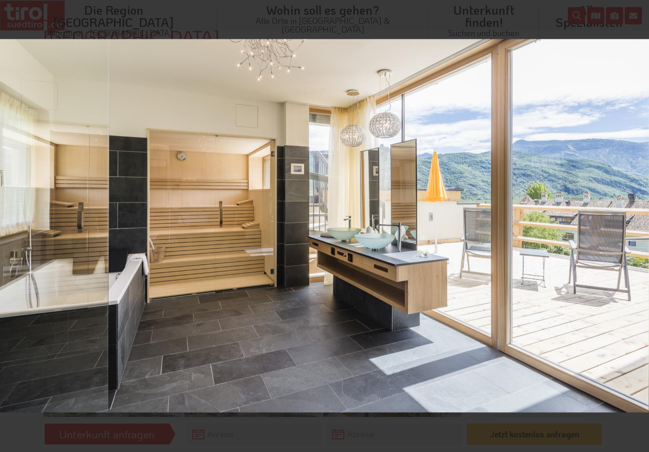
click at [636, 224] on div "15 / 71 Badezimmer mit großen Fenstern und Sauna" at bounding box center [324, 226] width 649 height 452
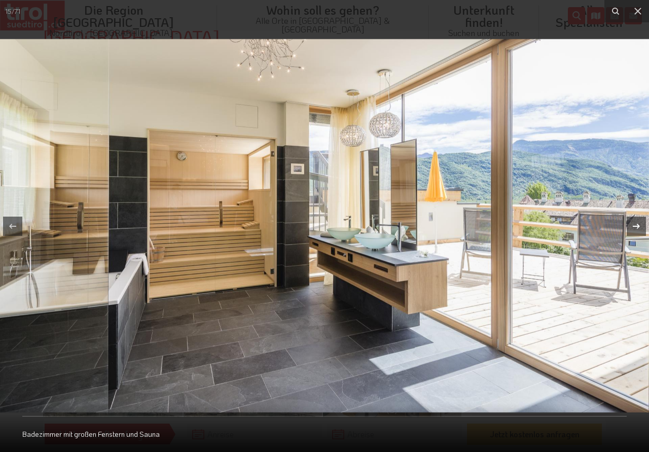
click at [636, 224] on icon at bounding box center [637, 226] width 12 height 12
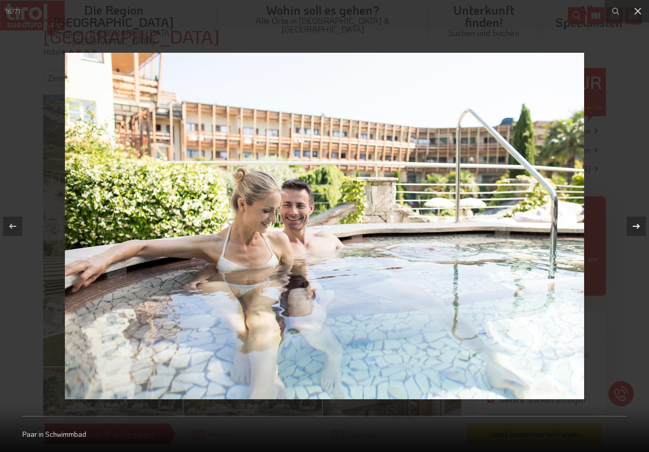
click at [636, 224] on icon at bounding box center [637, 226] width 12 height 12
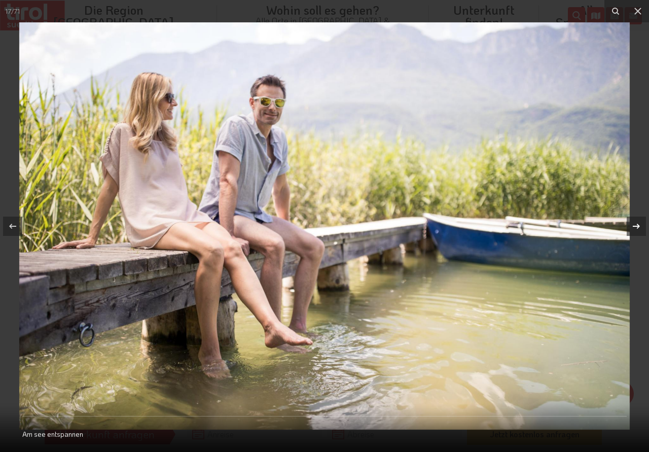
click at [636, 224] on icon at bounding box center [637, 226] width 12 height 12
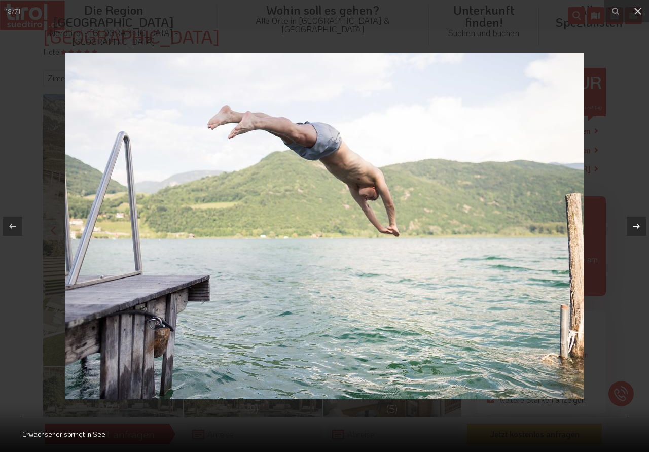
click at [636, 224] on icon at bounding box center [637, 226] width 12 height 12
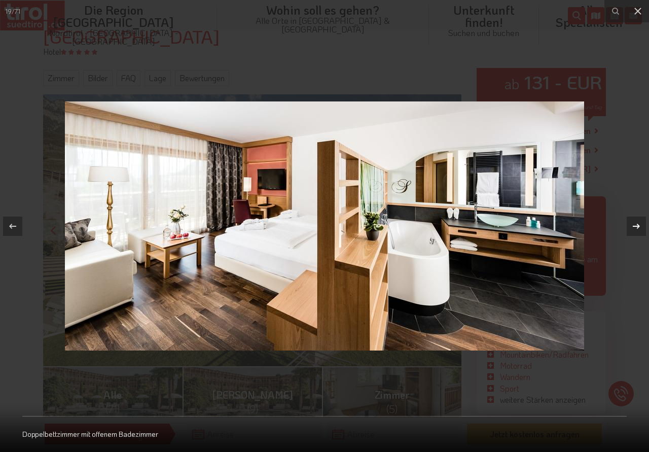
click at [636, 224] on icon at bounding box center [637, 226] width 12 height 12
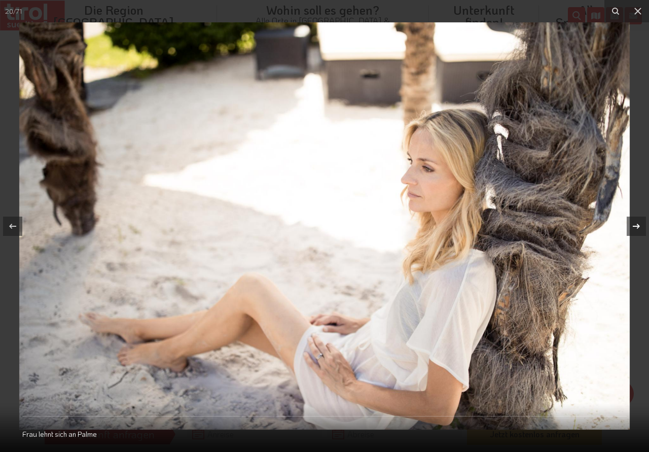
click at [636, 224] on icon at bounding box center [637, 226] width 12 height 12
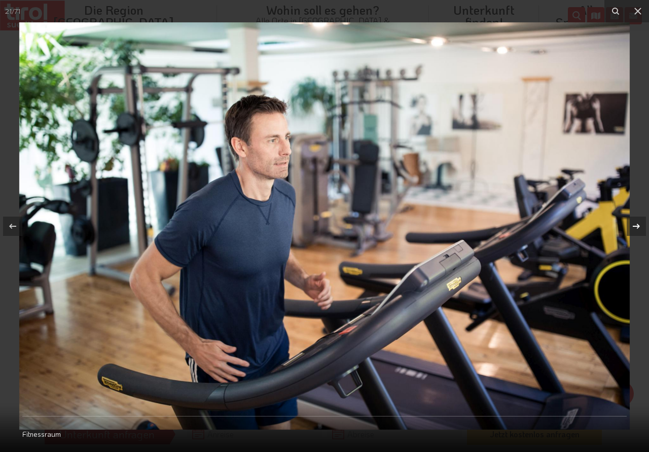
click at [636, 224] on icon at bounding box center [637, 226] width 12 height 12
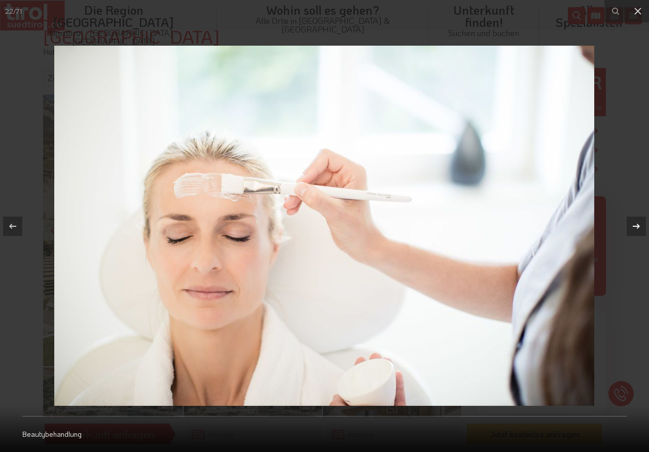
click at [636, 224] on icon at bounding box center [637, 226] width 12 height 12
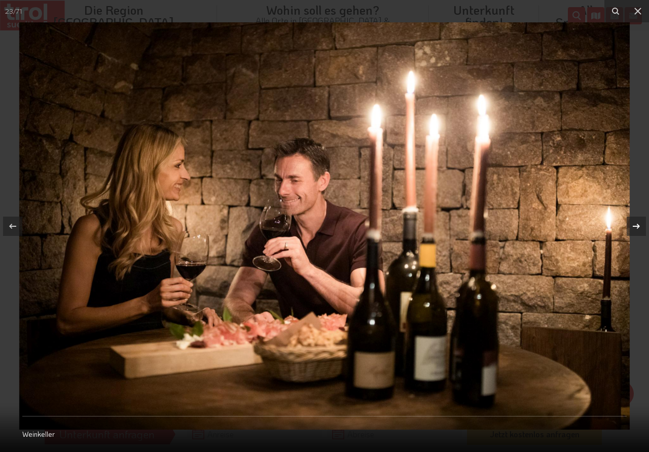
click at [636, 224] on icon at bounding box center [637, 226] width 12 height 12
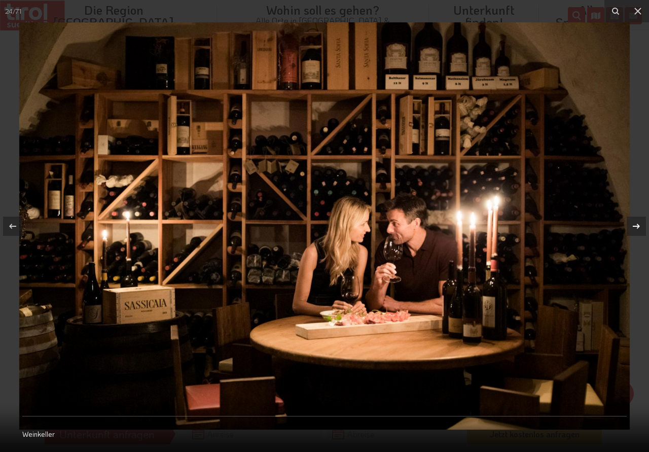
click at [636, 224] on icon at bounding box center [637, 226] width 12 height 12
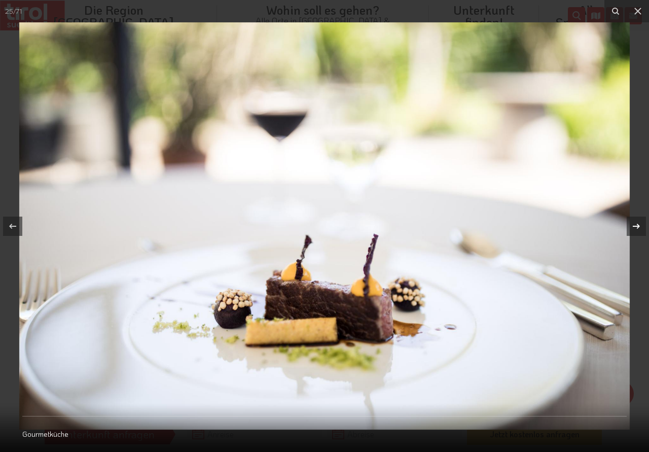
click at [636, 224] on icon at bounding box center [637, 226] width 12 height 12
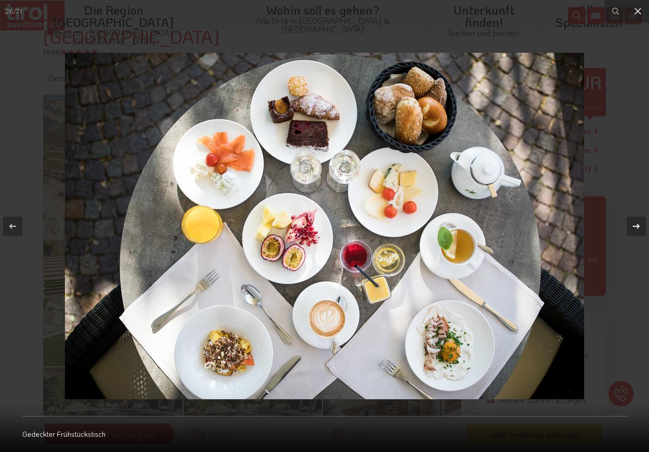
click at [636, 224] on icon at bounding box center [637, 226] width 12 height 12
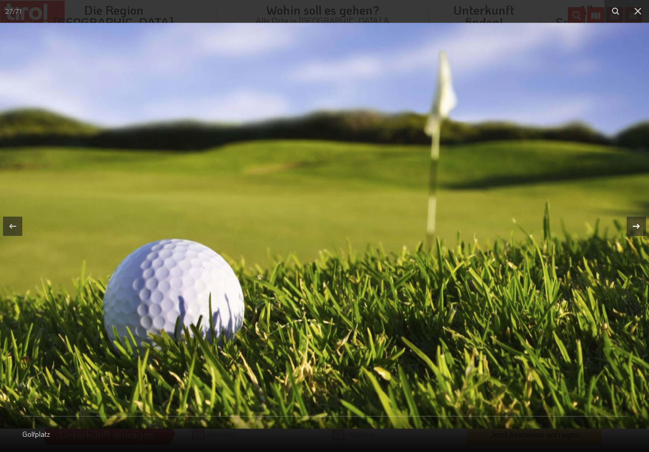
click at [636, 224] on icon at bounding box center [637, 226] width 12 height 12
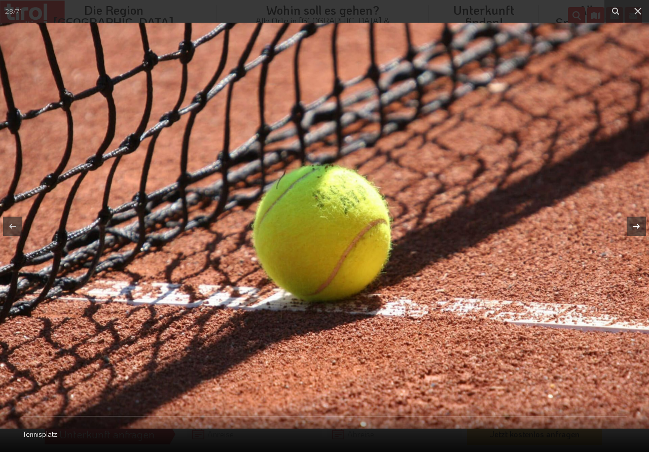
click at [636, 224] on icon at bounding box center [637, 226] width 12 height 12
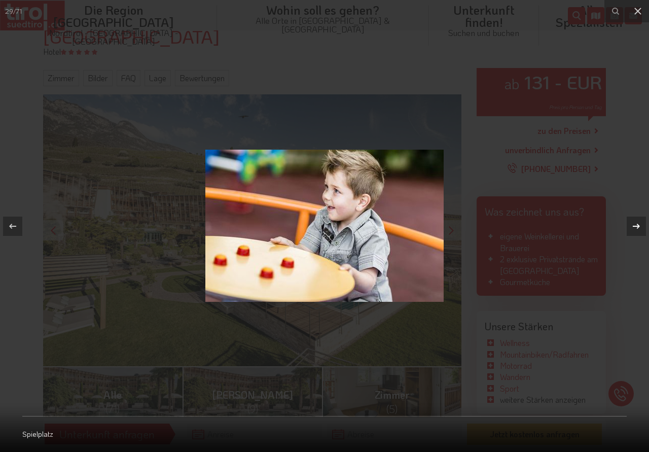
click at [636, 224] on icon at bounding box center [637, 226] width 12 height 12
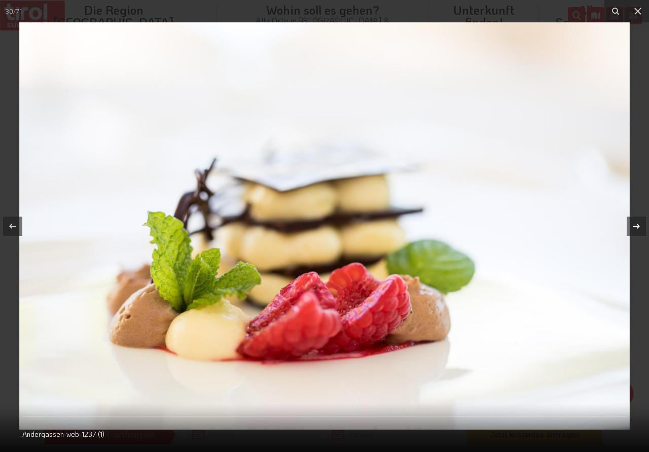
click at [636, 224] on icon at bounding box center [637, 226] width 12 height 12
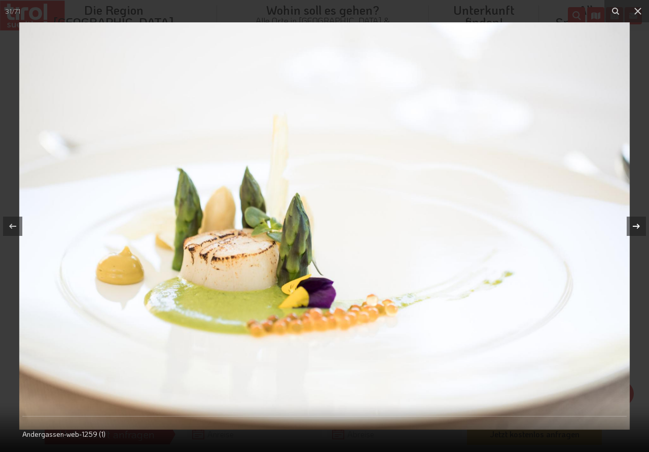
click at [636, 224] on icon at bounding box center [637, 226] width 12 height 12
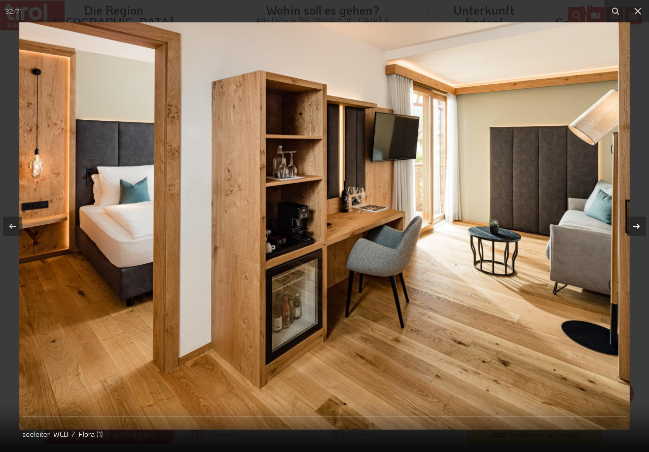
click at [636, 224] on icon at bounding box center [637, 226] width 12 height 12
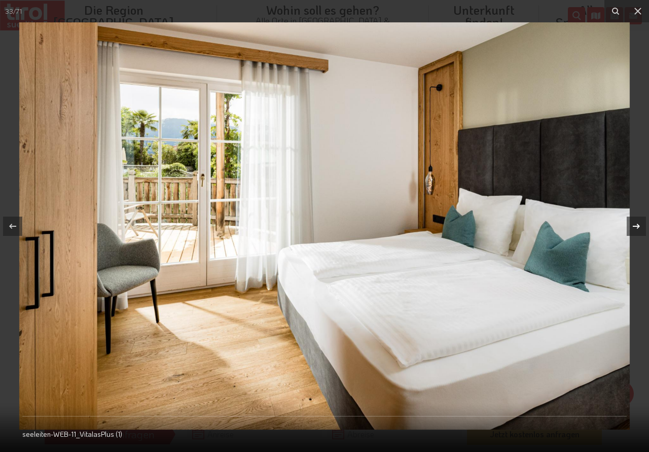
click at [636, 224] on icon at bounding box center [637, 226] width 12 height 12
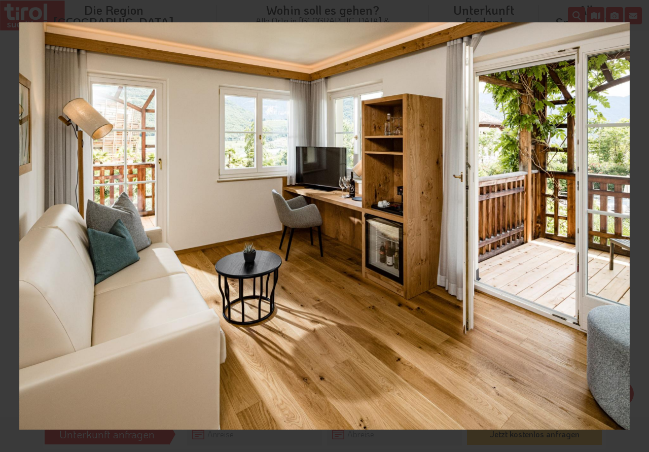
click at [636, 224] on div "34 / 71 seeleiten-WEB-15_Vitalas_Plus (1)" at bounding box center [324, 226] width 649 height 452
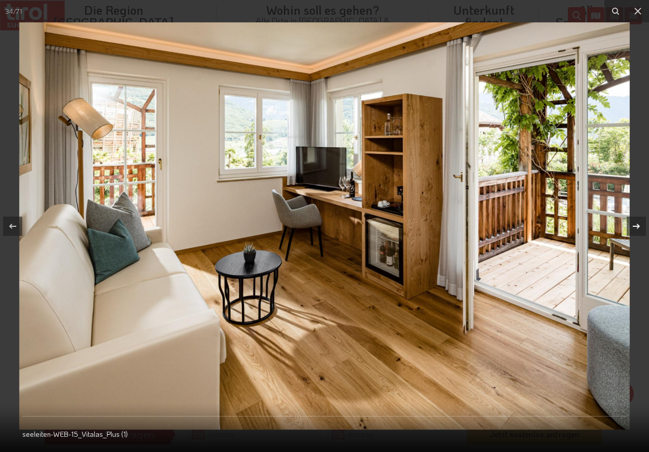
click at [636, 224] on icon at bounding box center [637, 226] width 12 height 12
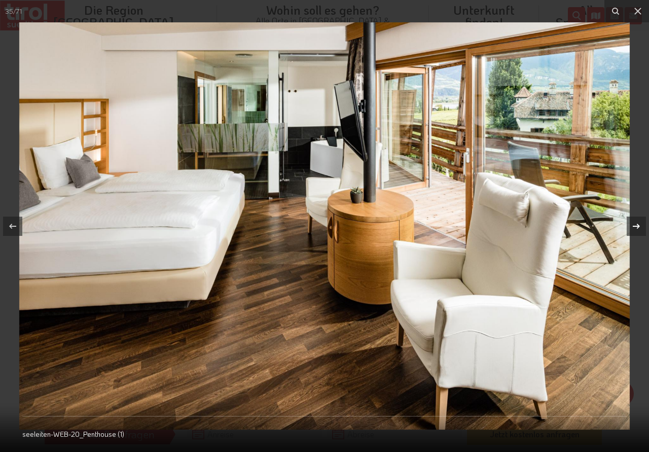
click at [636, 224] on icon at bounding box center [637, 226] width 12 height 12
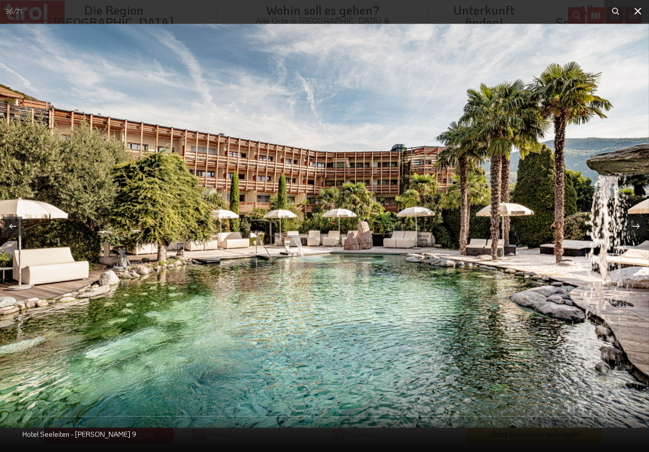
click at [636, 10] on icon at bounding box center [638, 11] width 12 height 12
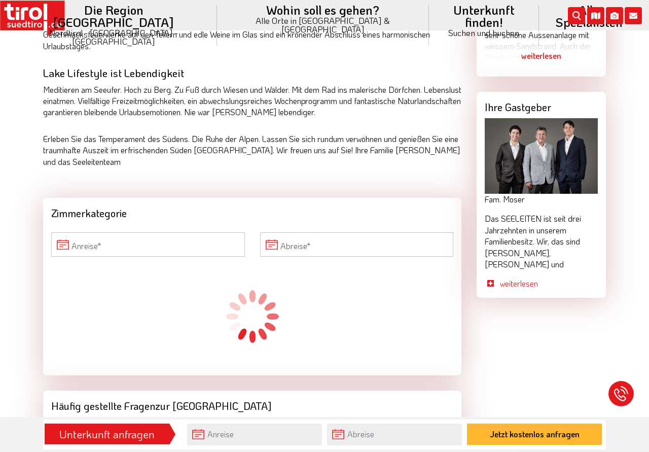
scroll to position [880, 0]
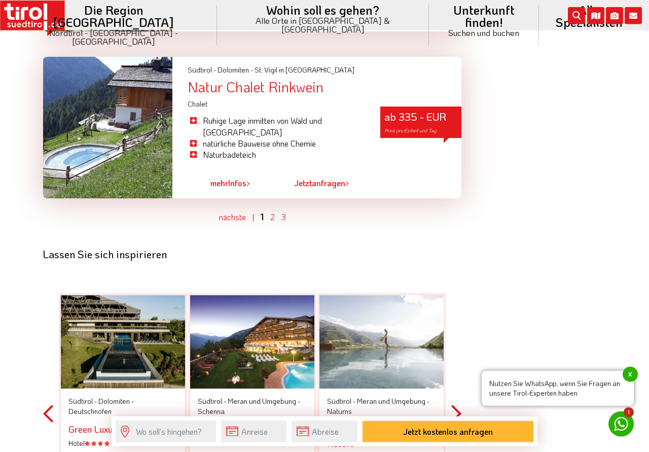
scroll to position [2949, 0]
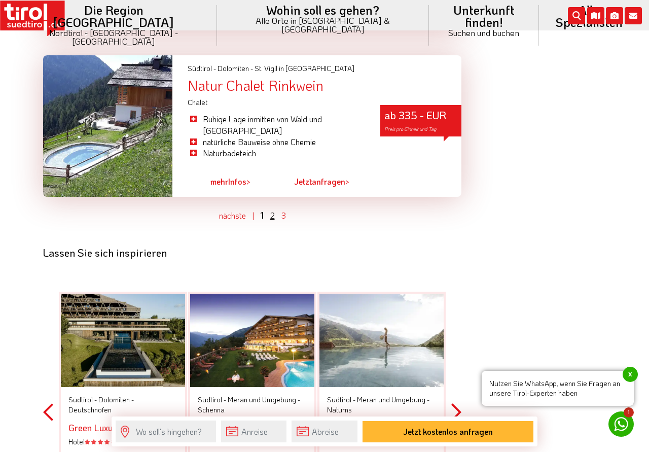
click at [271, 210] on link "2" at bounding box center [272, 215] width 5 height 11
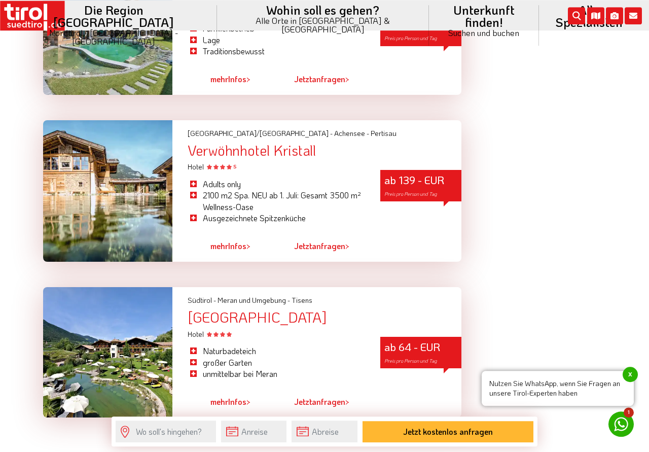
scroll to position [2811, 0]
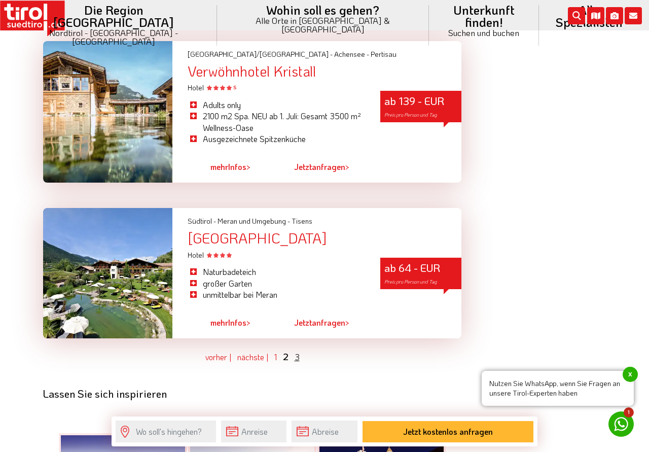
click at [298, 352] on link "3" at bounding box center [297, 357] width 5 height 11
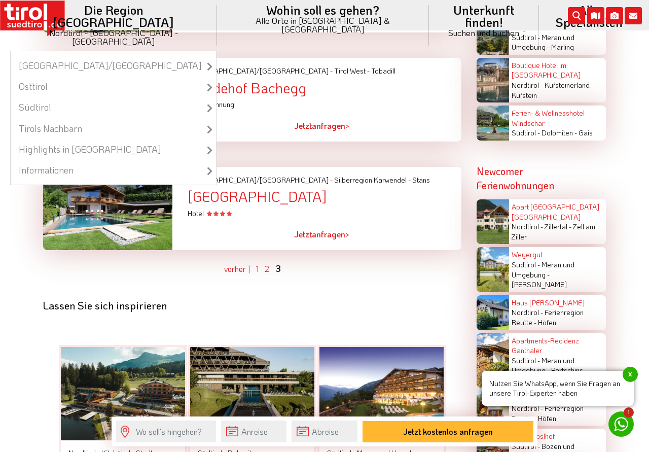
scroll to position [1983, 0]
